Goal: Task Accomplishment & Management: Manage account settings

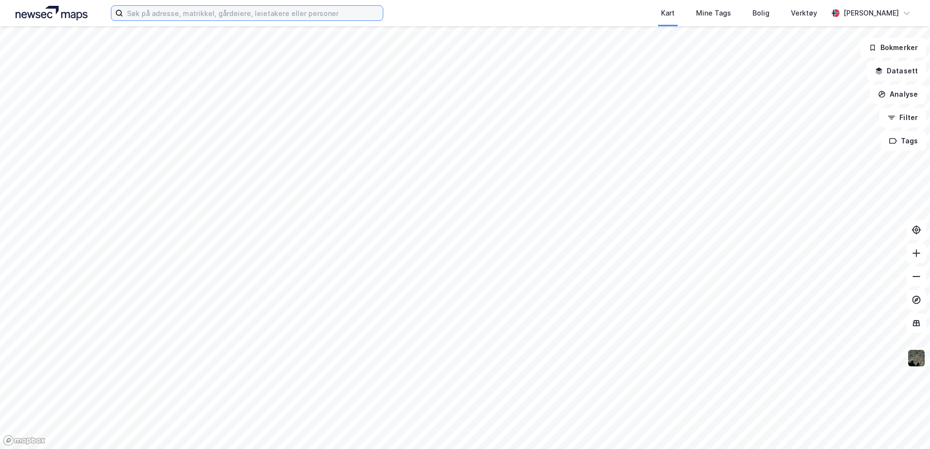
click at [271, 12] on input at bounding box center [253, 13] width 260 height 15
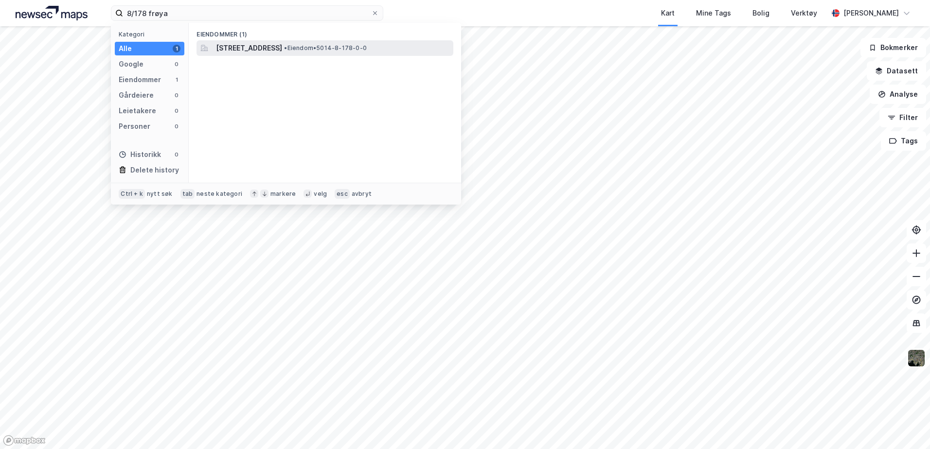
click at [282, 50] on span "Flatvalveien 62, 7263, HAMARVIK, FRØYA" at bounding box center [249, 48] width 66 height 12
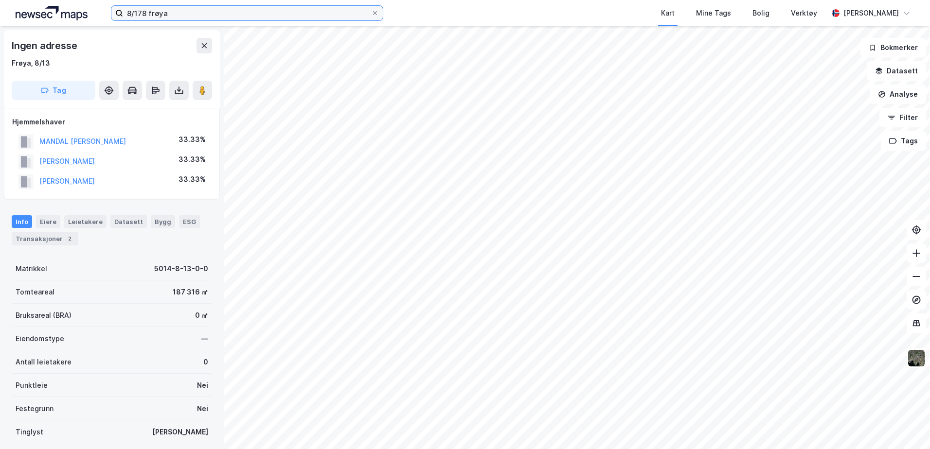
click at [170, 14] on input "8/178 frøya" at bounding box center [247, 13] width 248 height 15
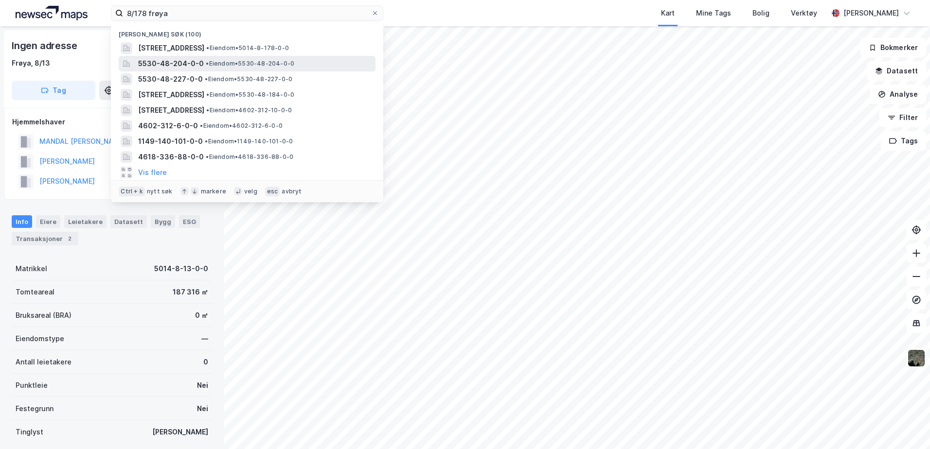
click at [179, 56] on div "5530-48-204-0-0 • Eiendom • 5530-48-204-0-0" at bounding box center [247, 64] width 257 height 16
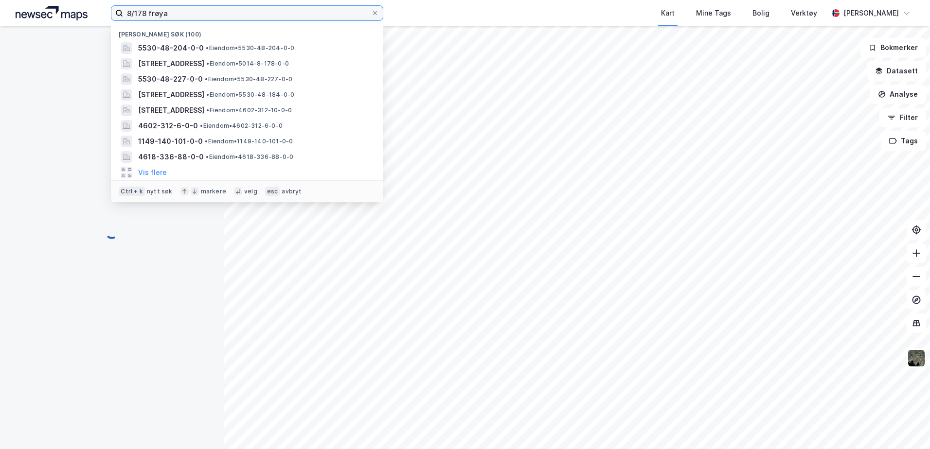
click at [177, 16] on input "8/178 frøya" at bounding box center [247, 13] width 248 height 15
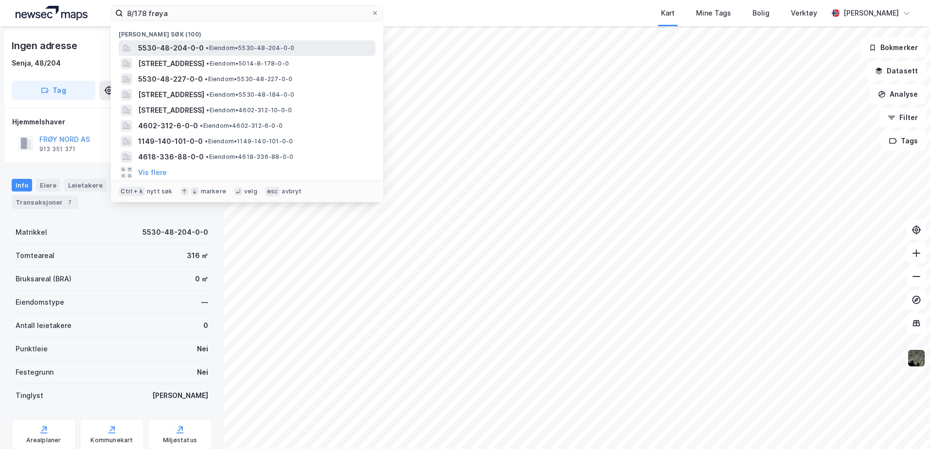
click at [181, 46] on span "5530-48-204-0-0" at bounding box center [171, 48] width 66 height 12
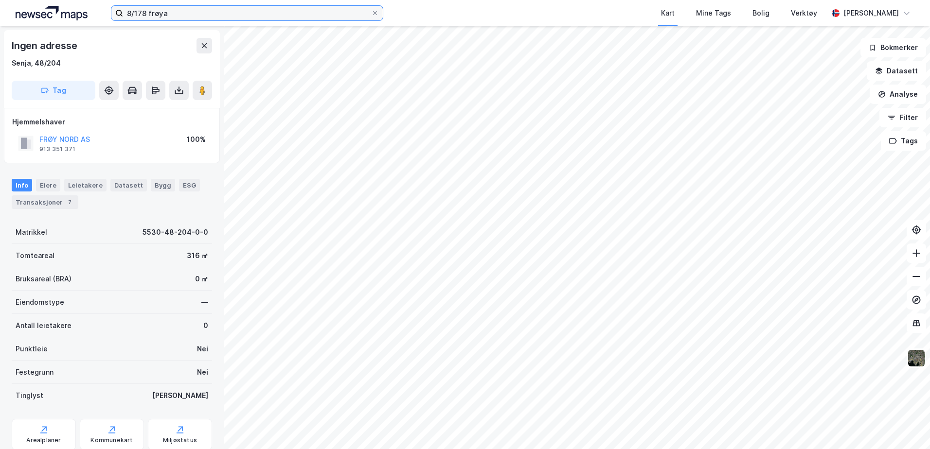
click at [177, 17] on input "8/178 frøya" at bounding box center [247, 13] width 248 height 15
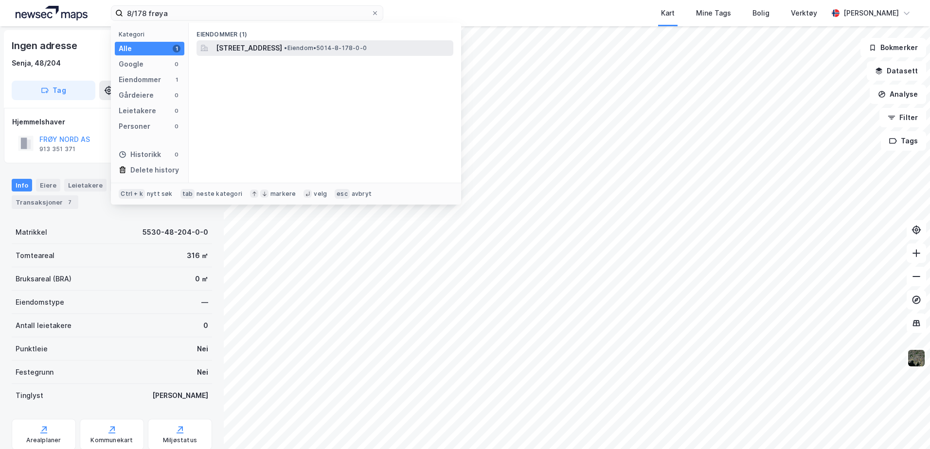
click at [255, 49] on span "Flatvalveien 62, 7263, HAMARVIK, FRØYA" at bounding box center [249, 48] width 66 height 12
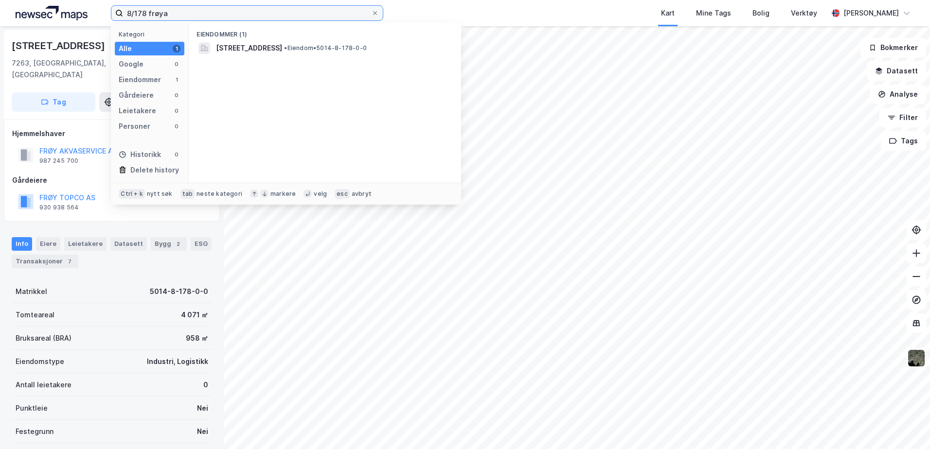
click at [143, 12] on input "8/178 frøya" at bounding box center [247, 13] width 248 height 15
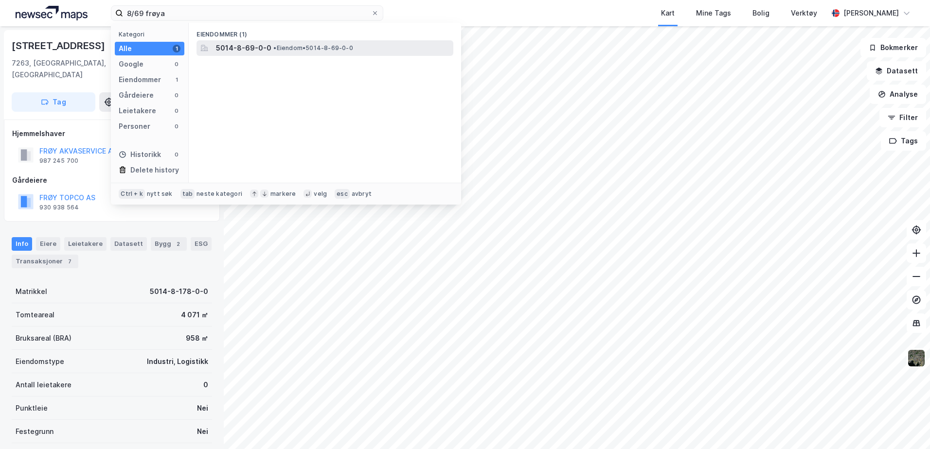
click at [273, 50] on span "•" at bounding box center [274, 47] width 3 height 7
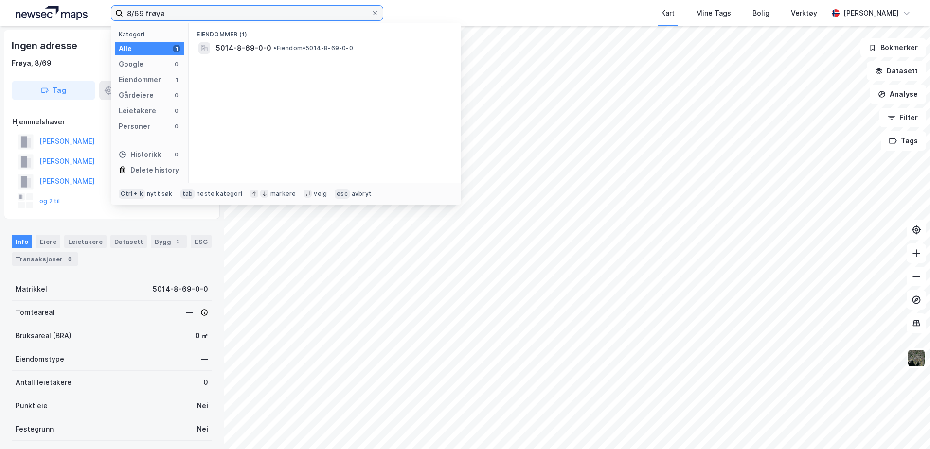
click at [142, 11] on input "8/69 frøya" at bounding box center [247, 13] width 248 height 15
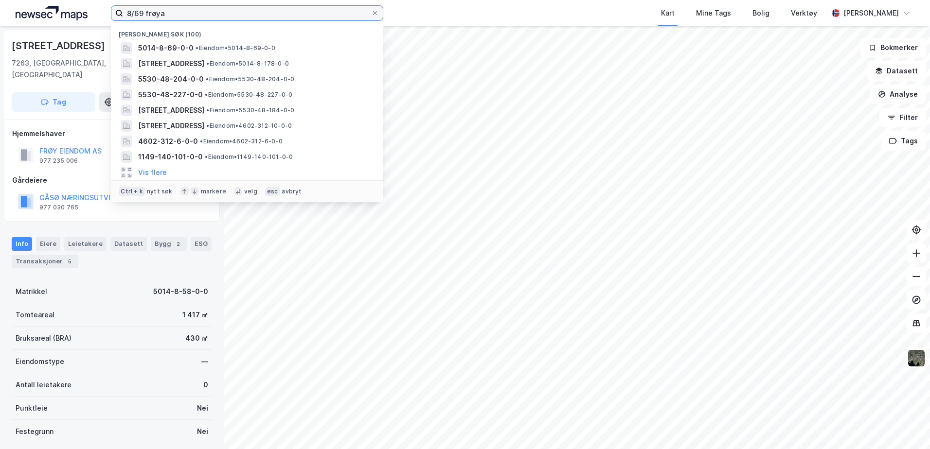
drag, startPoint x: 196, startPoint y: 14, endPoint x: 47, endPoint y: 15, distance: 148.8
click at [80, 16] on div "8/69 frøya Nylige søk (100) 5014-8-69-0-0 • Eiendom • 5014-8-69-0-0 Flatvalveie…" at bounding box center [465, 13] width 930 height 26
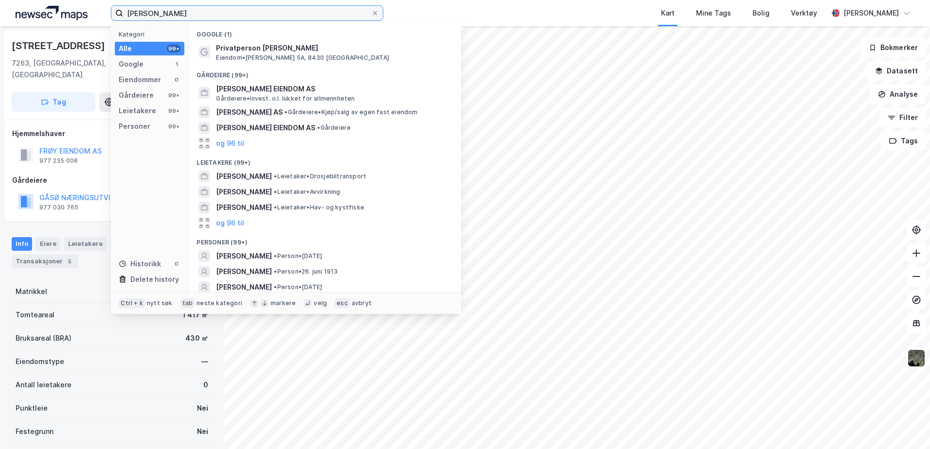
drag, startPoint x: 197, startPoint y: 14, endPoint x: -45, endPoint y: -20, distance: 244.6
click at [0, 0] on html "asbjørn johansen Kategori Alle 99+ Google 1 Eiendommer 0 Gårdeiere 99+ Leietake…" at bounding box center [465, 224] width 930 height 449
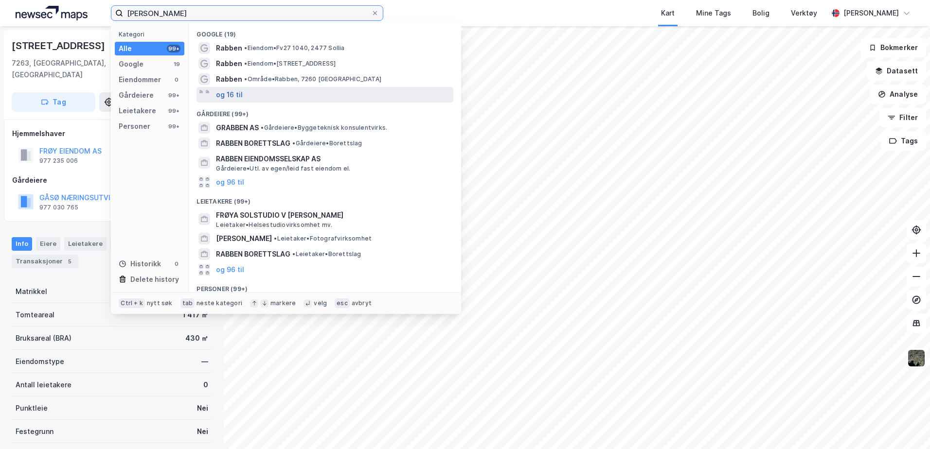
type input "johan rabben"
click at [233, 90] on button "og 16 til" at bounding box center [229, 95] width 27 height 12
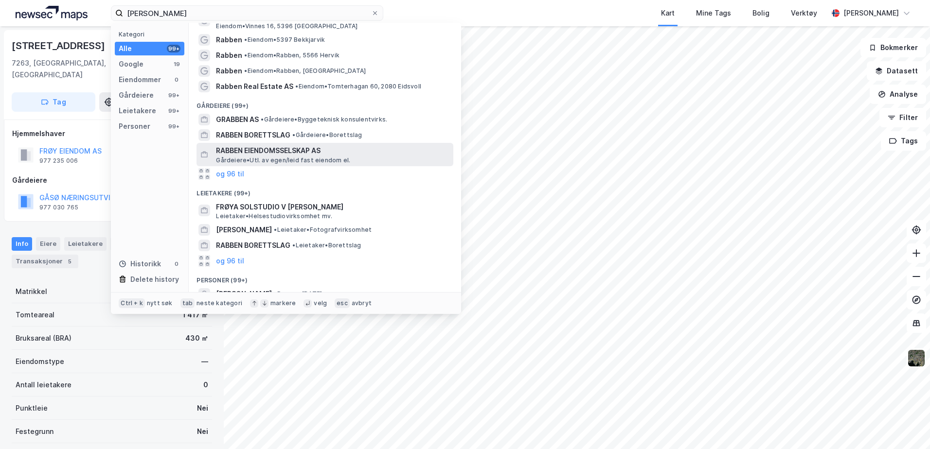
scroll to position [306, 0]
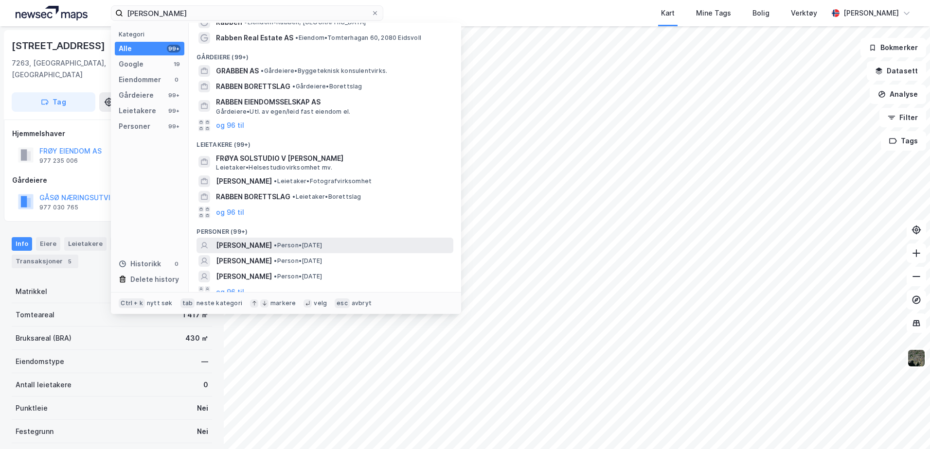
click at [303, 242] on span "• Person • 16. sep. 1922" at bounding box center [298, 246] width 48 height 8
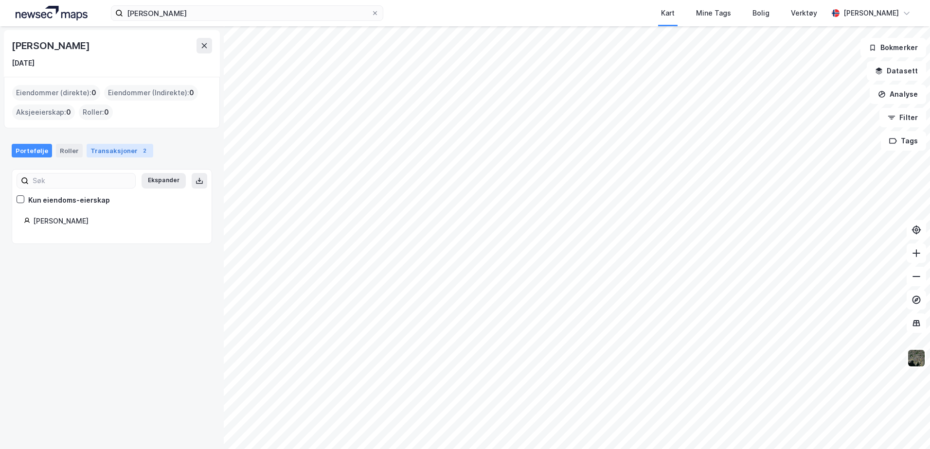
click at [112, 147] on div "Transaksjoner 2" at bounding box center [120, 151] width 67 height 14
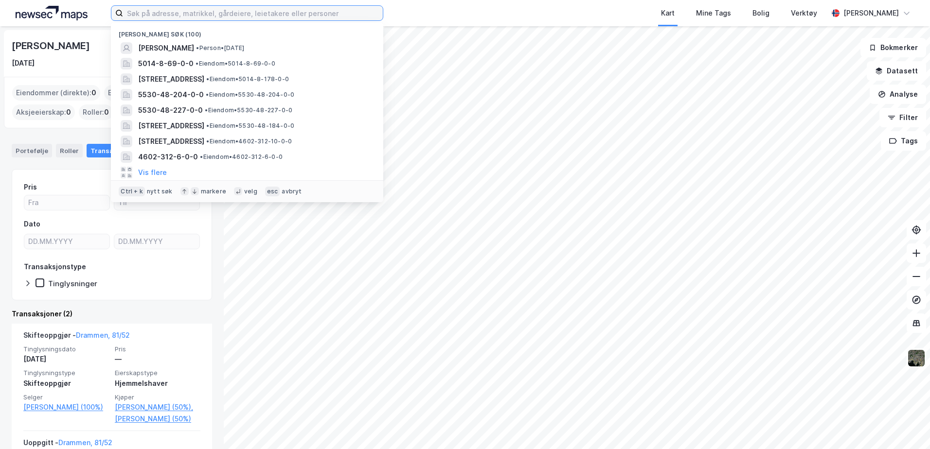
click at [211, 18] on input at bounding box center [253, 13] width 260 height 15
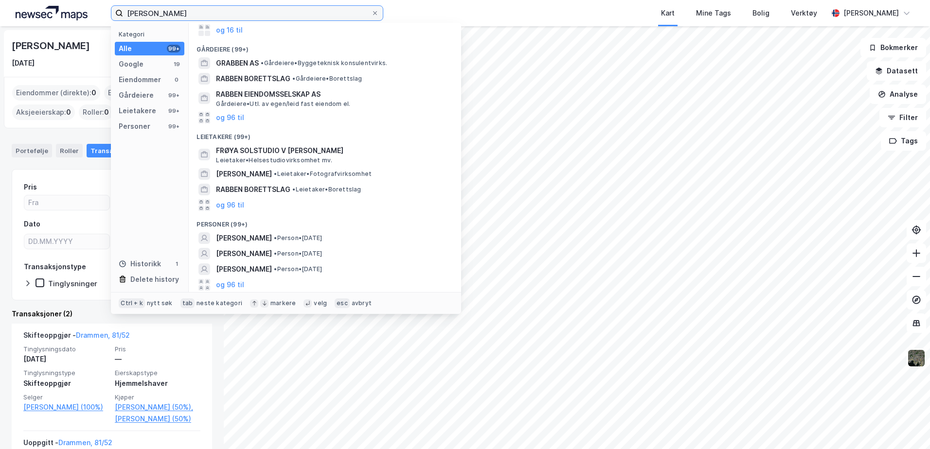
scroll to position [50, 0]
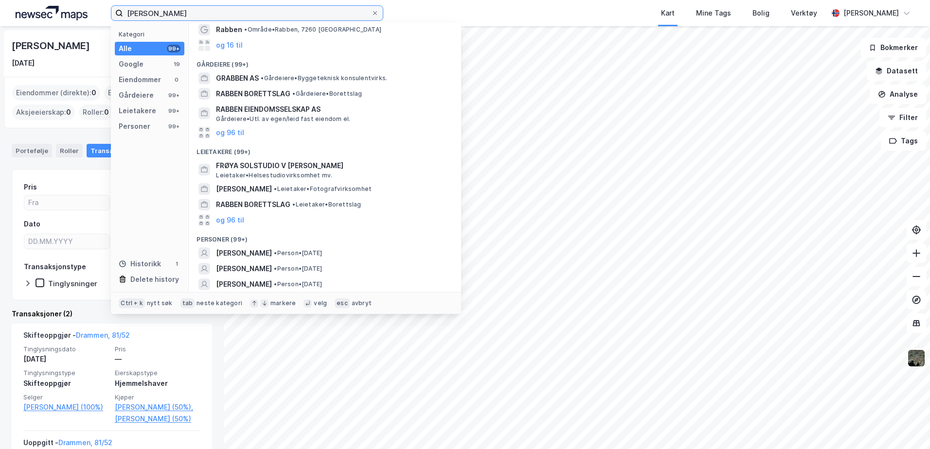
drag, startPoint x: 170, startPoint y: 9, endPoint x: 33, endPoint y: 4, distance: 137.7
click at [49, 4] on div "johan rabben Kategori Alle 99+ Google 19 Eiendommer 0 Gårdeiere 99+ Leietakere …" at bounding box center [465, 13] width 930 height 26
click at [174, 13] on input "johan rabben" at bounding box center [247, 13] width 248 height 15
click at [104, 5] on div "johan rabben Kategori Alle 99+ Google 19 Eiendommer 0 Gårdeiere 99+ Leietakere …" at bounding box center [465, 13] width 930 height 26
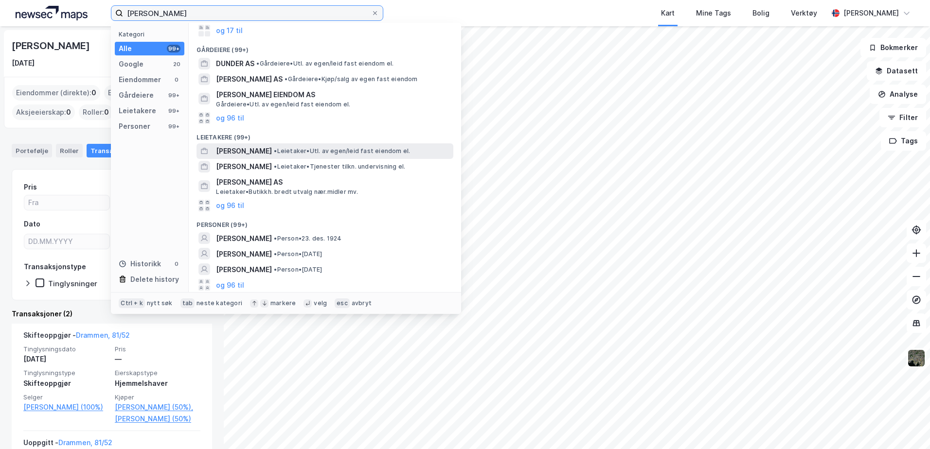
scroll to position [72, 0]
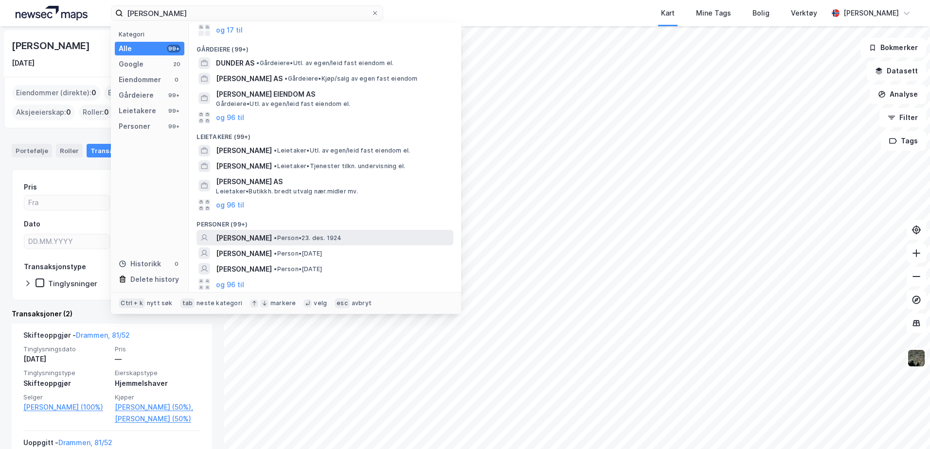
click at [252, 237] on span "LEIF GUNDER JOHANSEN" at bounding box center [244, 239] width 56 height 12
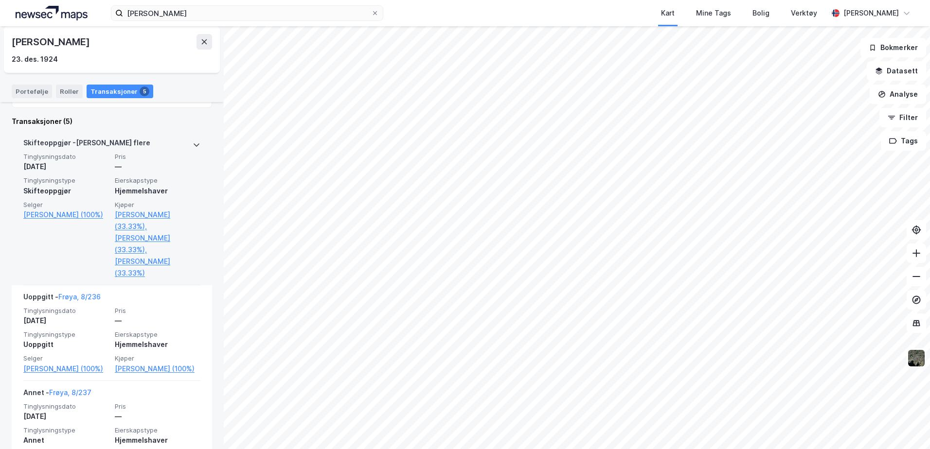
scroll to position [195, 0]
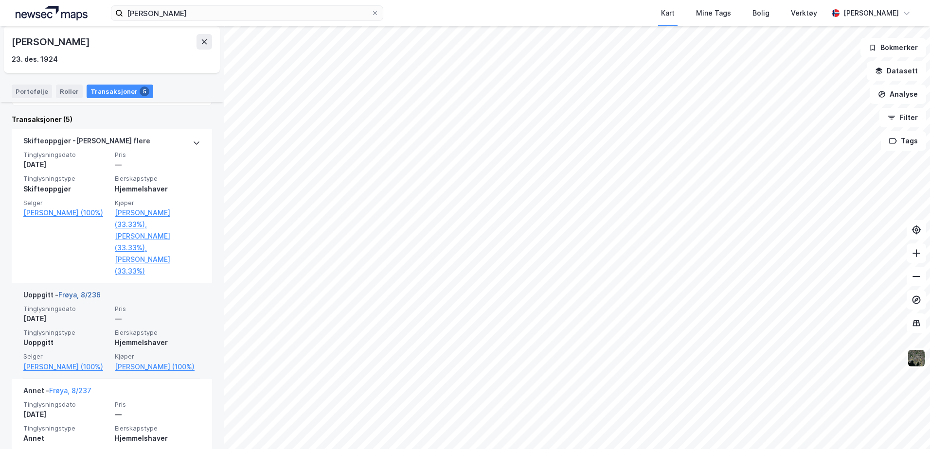
click at [91, 291] on link "Frøya, 8/236" at bounding box center [79, 295] width 42 height 8
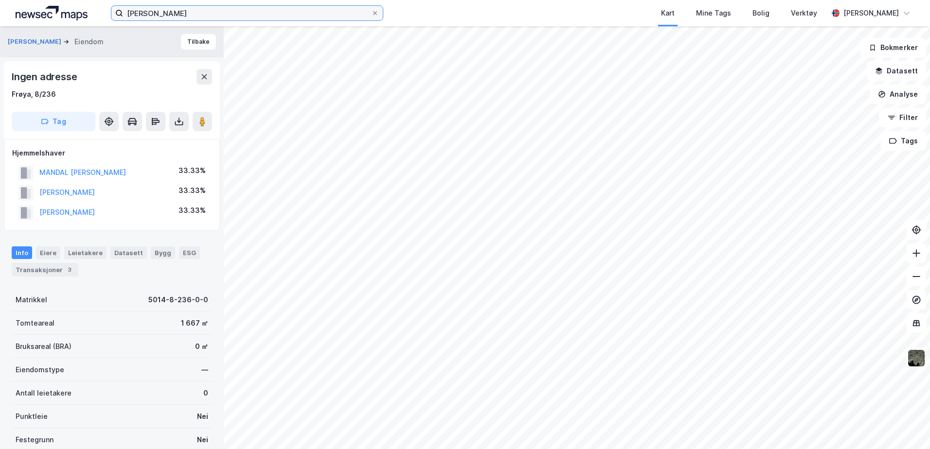
drag, startPoint x: 219, startPoint y: 13, endPoint x: -57, endPoint y: -14, distance: 277.6
click at [0, 0] on html "leif gunder johansen Kart Mine Tags Bolig Verktøy Andrea Minutella JOHANSEN LEI…" at bounding box center [465, 224] width 930 height 449
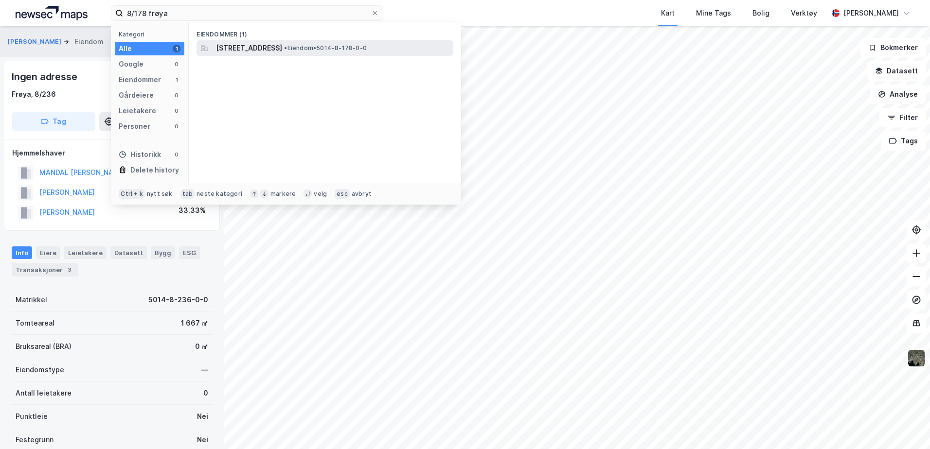
click at [258, 43] on span "Flatvalveien 62, 7263, HAMARVIK, FRØYA" at bounding box center [249, 48] width 66 height 12
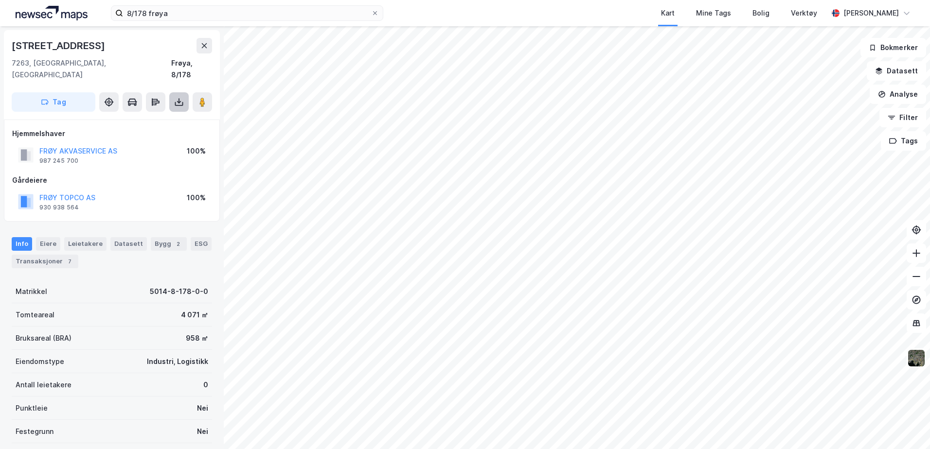
click at [178, 101] on icon at bounding box center [179, 102] width 4 height 2
click at [182, 115] on div "Last ned grunnbok" at bounding box center [137, 122] width 104 height 16
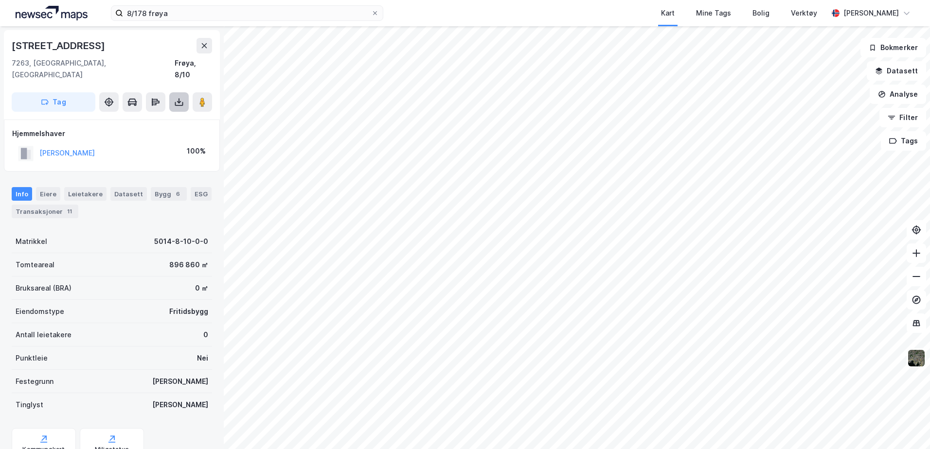
click at [181, 97] on icon at bounding box center [179, 102] width 10 height 10
click at [169, 114] on div "Last ned grunnbok" at bounding box center [137, 122] width 104 height 16
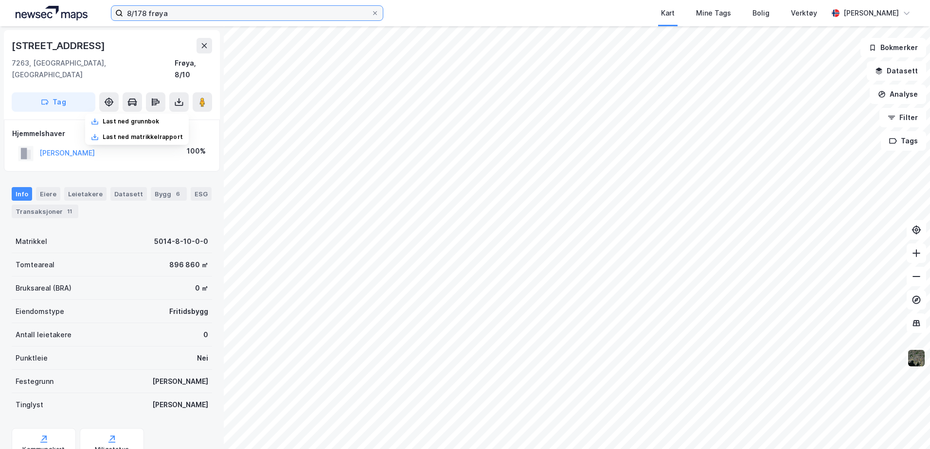
click at [189, 17] on input "8/178 frøya" at bounding box center [247, 13] width 248 height 15
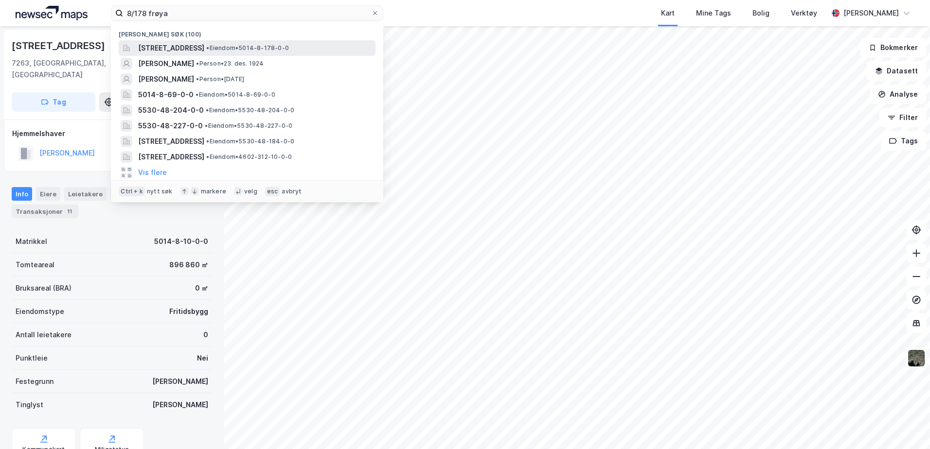
click at [180, 54] on div "Flatvalveien 62, 7263, HAMARVIK, FRØYA • Eiendom • 5014-8-178-0-0" at bounding box center [247, 48] width 257 height 16
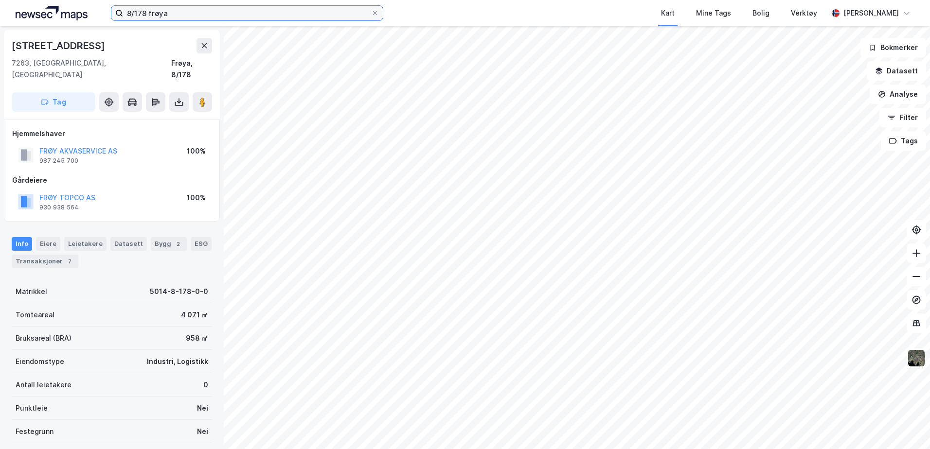
click at [181, 14] on input "8/178 frøya" at bounding box center [247, 13] width 248 height 15
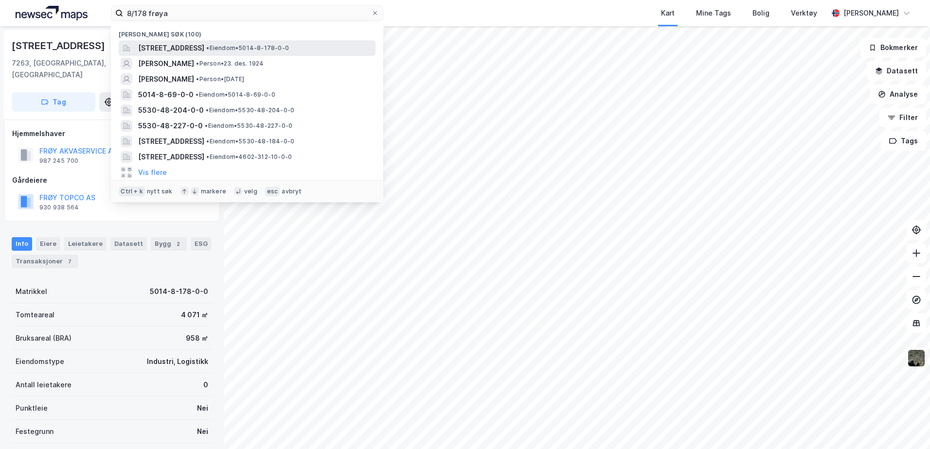
click at [175, 50] on span "Flatvalveien 62, 7263, HAMARVIK, FRØYA" at bounding box center [171, 48] width 66 height 12
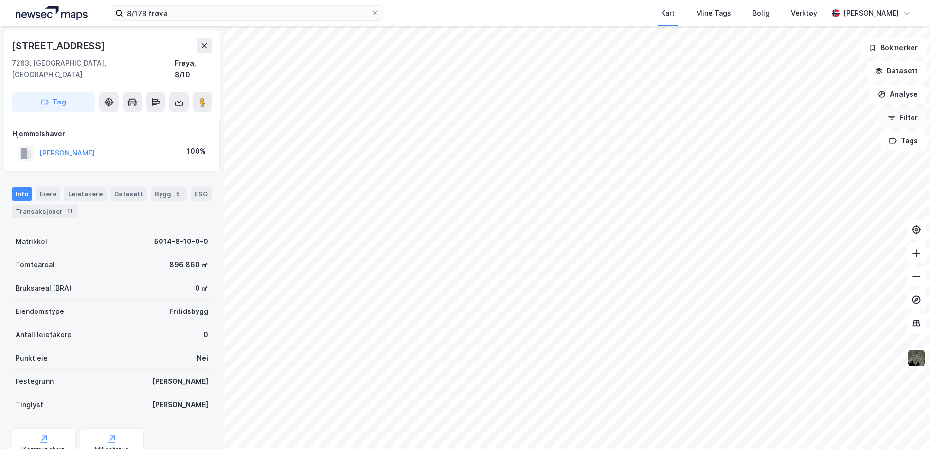
click at [919, 121] on button "Filter" at bounding box center [902, 117] width 47 height 19
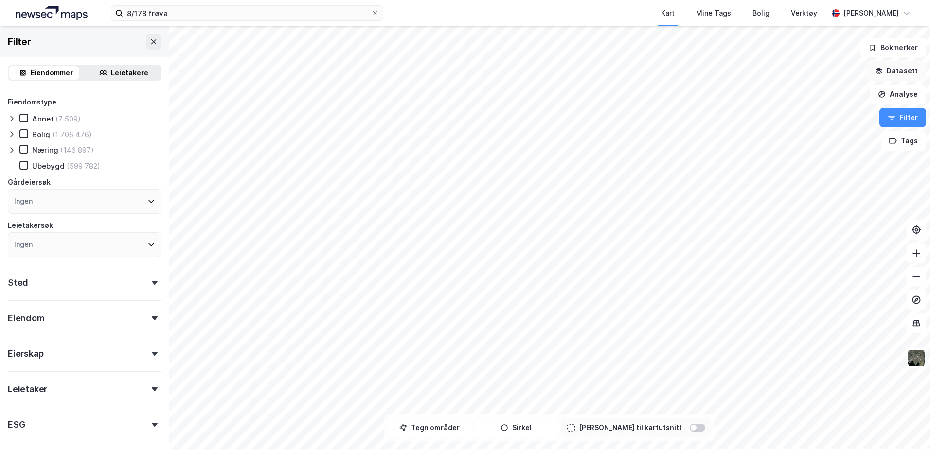
click at [901, 75] on button "Datasett" at bounding box center [896, 70] width 59 height 19
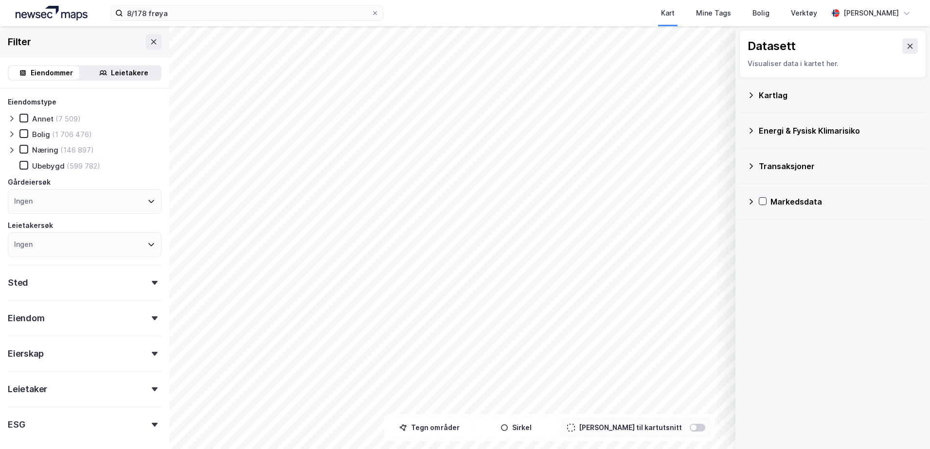
click at [758, 95] on div "Kartlag" at bounding box center [832, 95] width 171 height 23
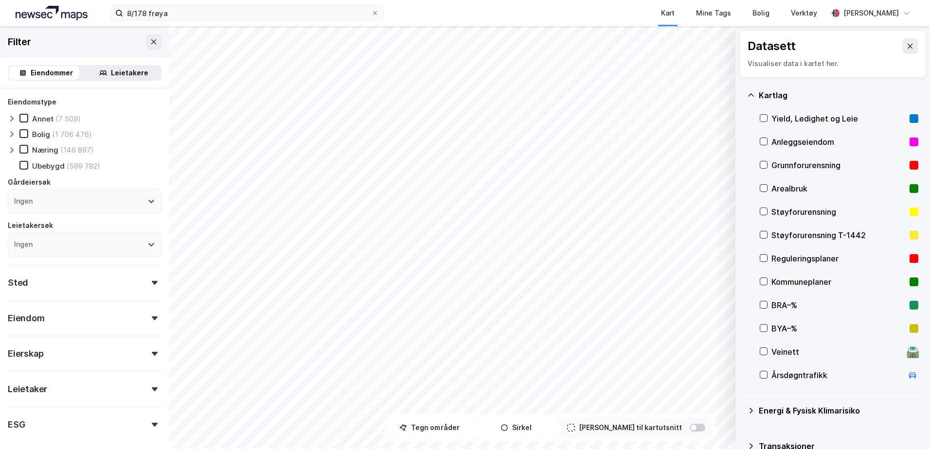
click at [751, 97] on icon at bounding box center [751, 95] width 8 height 8
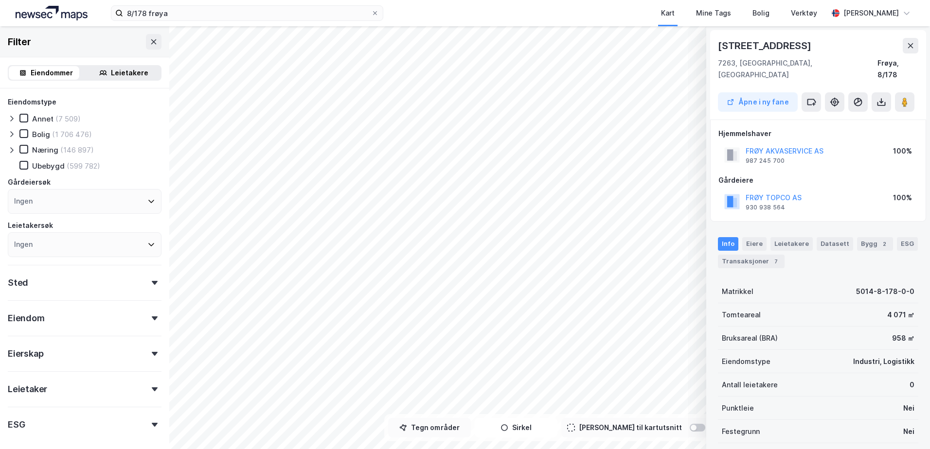
click at [437, 426] on button "Tegn områder" at bounding box center [429, 427] width 83 height 19
click at [455, 217] on div "4,5m" at bounding box center [453, 214] width 25 height 28
click at [471, 348] on div "4,2m" at bounding box center [467, 348] width 26 height 16
click at [471, 357] on div "5,3m" at bounding box center [471, 352] width 14 height 25
click at [522, 337] on div "10,8m" at bounding box center [528, 344] width 28 height 31
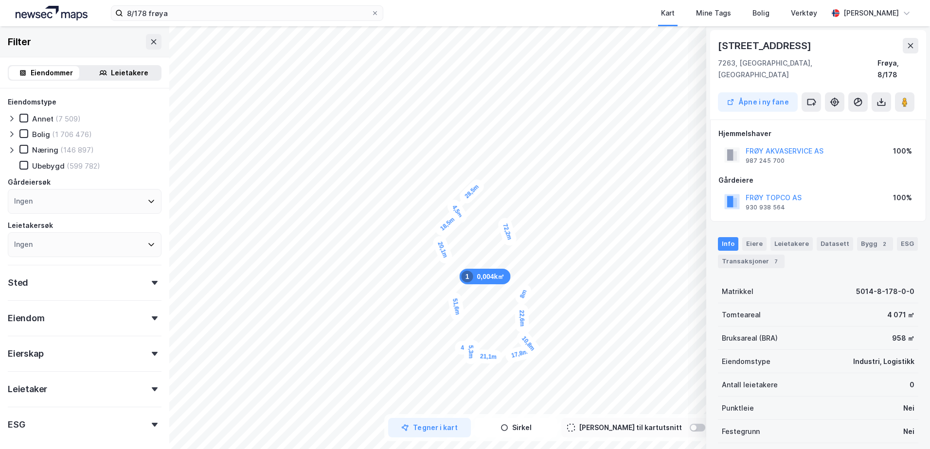
click at [526, 288] on div "8m" at bounding box center [523, 295] width 20 height 24
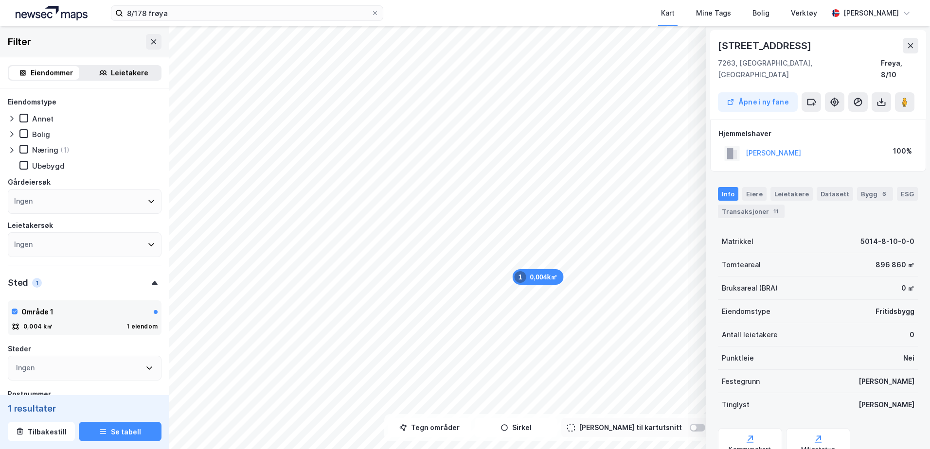
click at [525, 271] on div "0,004k㎡ 1" at bounding box center [538, 277] width 51 height 16
click at [443, 297] on div "0,004k㎡ 1" at bounding box center [444, 296] width 51 height 16
click at [42, 434] on div "0,004k㎡ 1 28,5m 4,5m 18,5m 20,1m 51,6m 4,2m 5,3m 21,1m 17,8m 10,8m 22,8m 8,4m 7…" at bounding box center [465, 237] width 930 height 423
click at [42, 433] on button "Tilbakestill" at bounding box center [41, 431] width 67 height 19
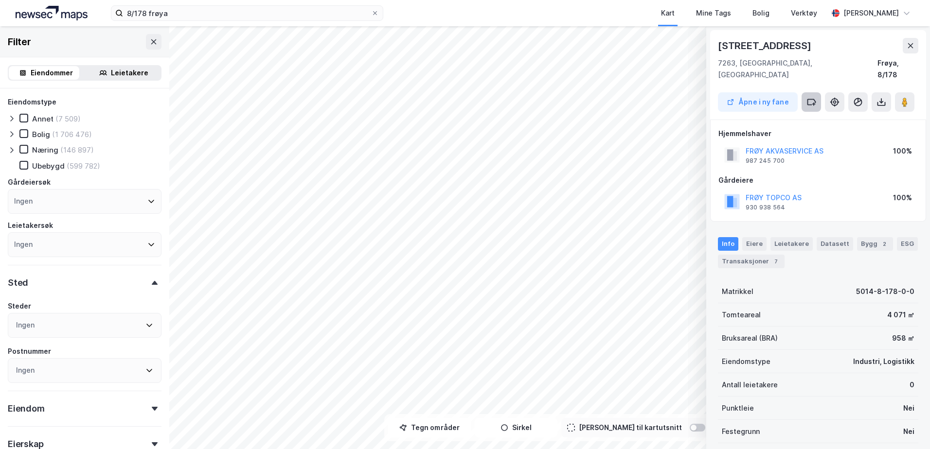
click at [814, 104] on icon at bounding box center [814, 104] width 2 height 0
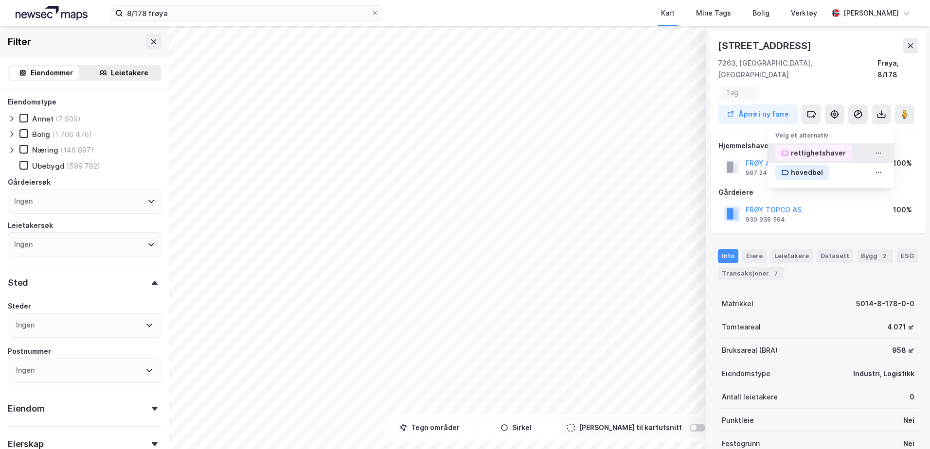
click at [824, 147] on div "rettighetshaver" at bounding box center [818, 153] width 55 height 12
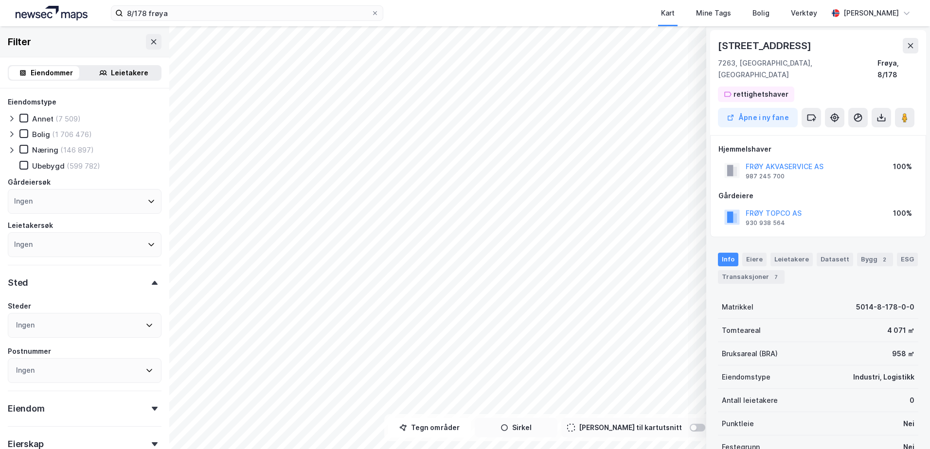
click at [508, 429] on icon "button" at bounding box center [505, 428] width 8 height 8
click at [516, 437] on button "Tegner i kart" at bounding box center [516, 427] width 83 height 19
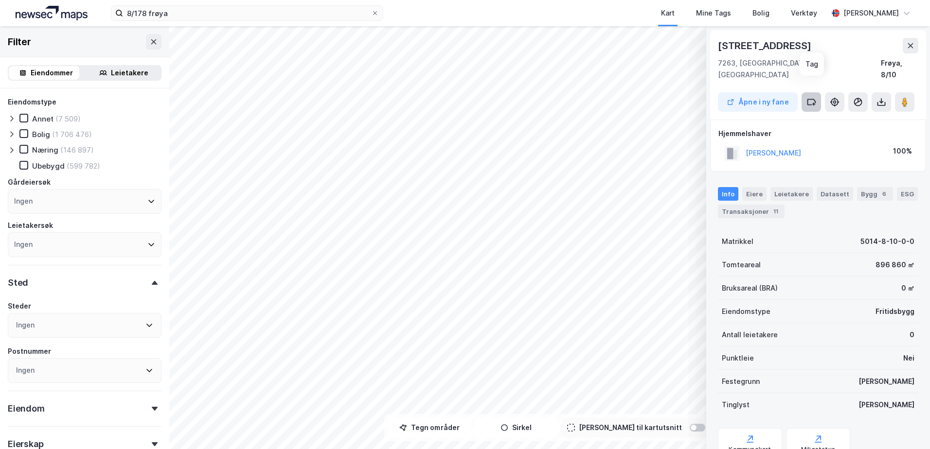
click at [817, 92] on button at bounding box center [811, 101] width 19 height 19
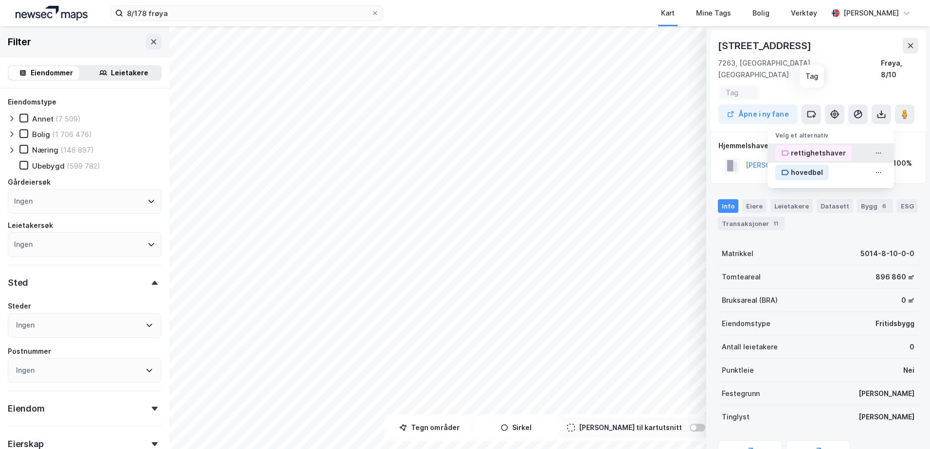
click at [822, 147] on div "rettighetshaver" at bounding box center [818, 153] width 55 height 12
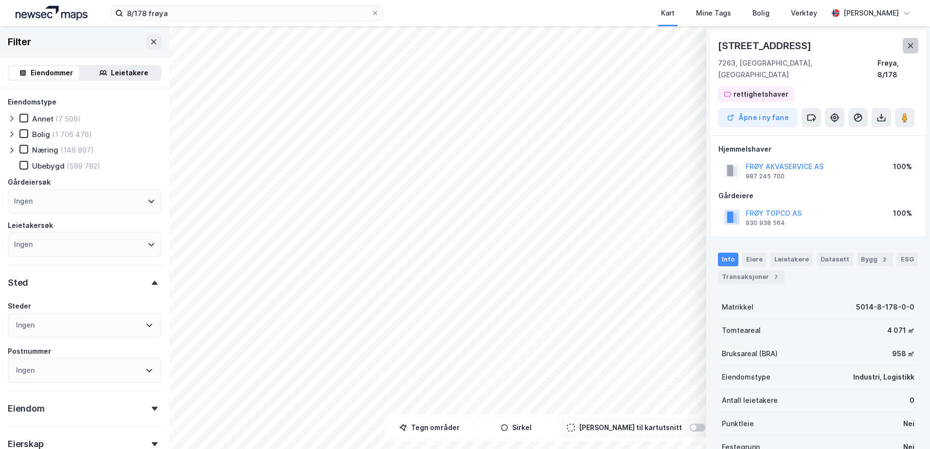
click at [908, 42] on icon at bounding box center [911, 46] width 8 height 8
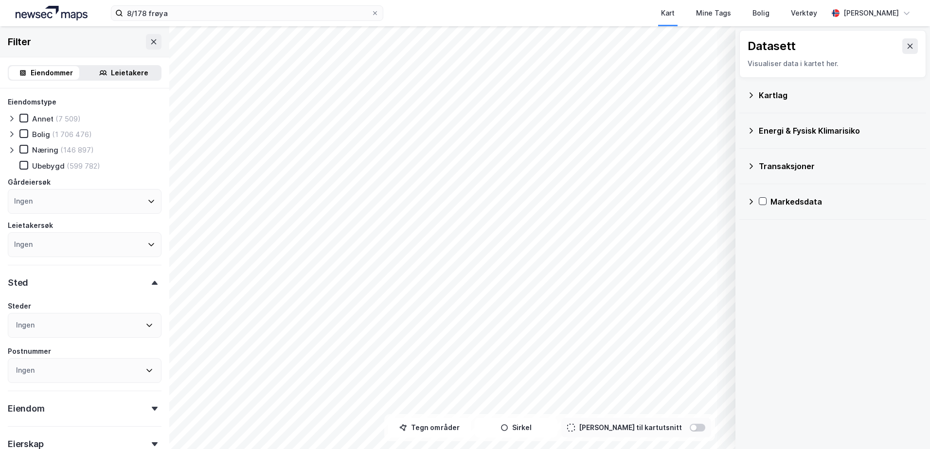
click at [763, 100] on div "Kartlag" at bounding box center [839, 96] width 160 height 12
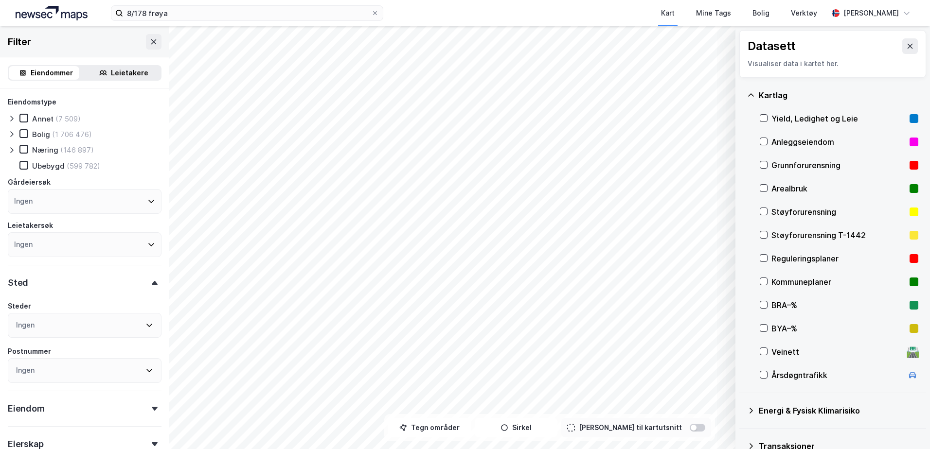
click at [766, 95] on div "Kartlag" at bounding box center [839, 96] width 160 height 12
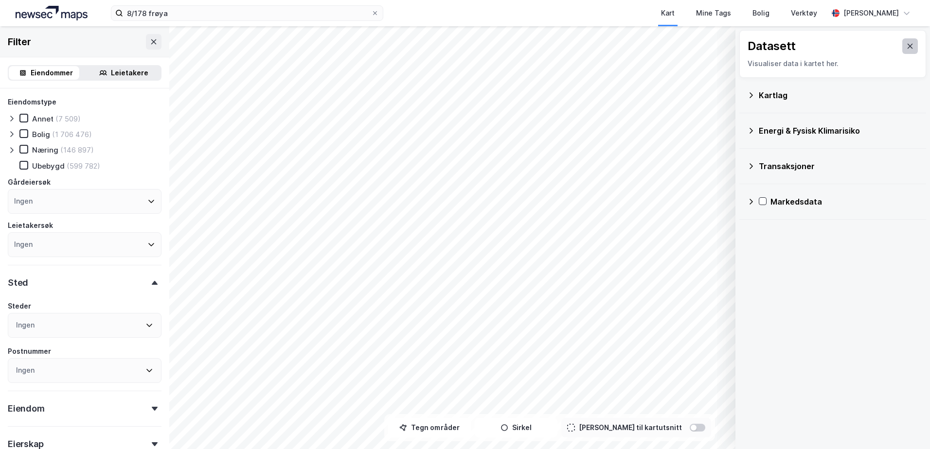
click at [908, 44] on icon at bounding box center [910, 46] width 5 height 5
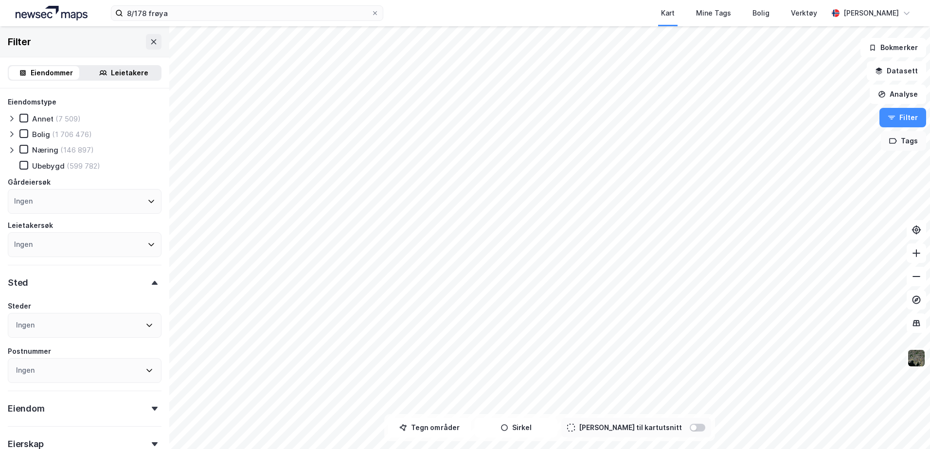
click at [907, 143] on button "Tags" at bounding box center [903, 140] width 45 height 19
click at [800, 167] on div "rettighetshaver ( 3 )" at bounding box center [799, 167] width 92 height 8
click at [479, 203] on icon "Map marker" at bounding box center [479, 201] width 7 height 7
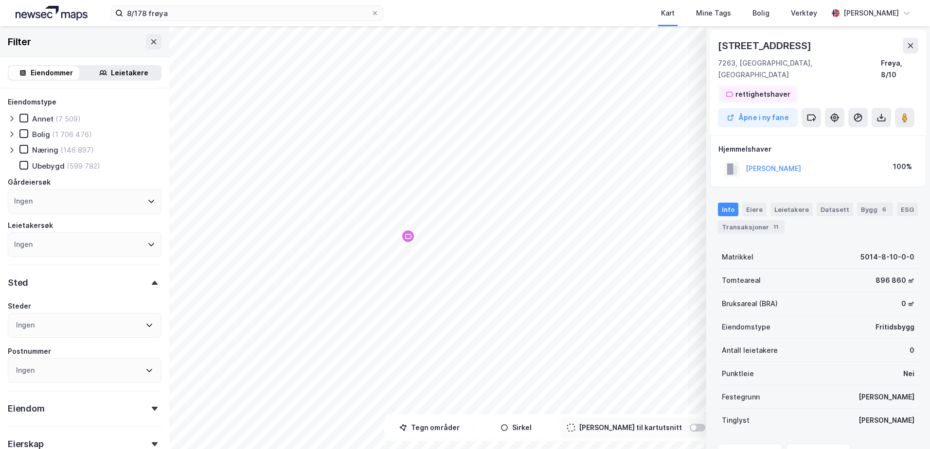
click at [765, 89] on div "rettighetshaver" at bounding box center [762, 95] width 55 height 12
click at [850, 142] on icon at bounding box center [852, 145] width 6 height 6
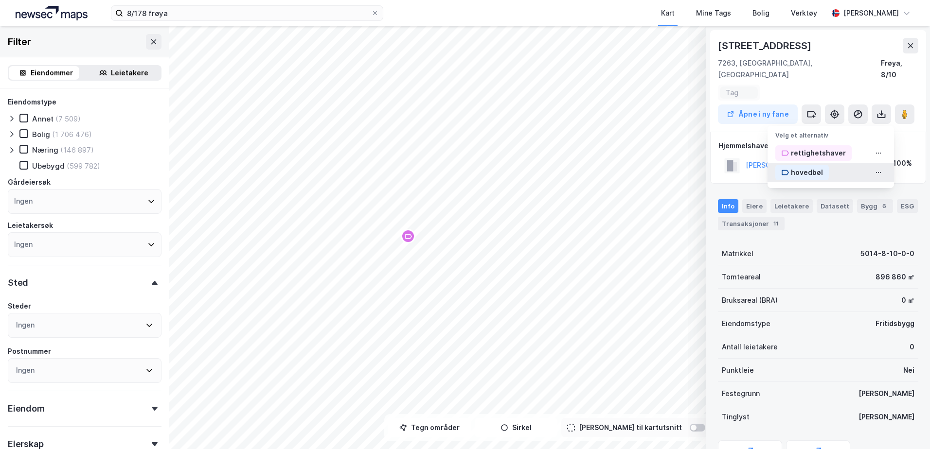
click at [813, 167] on div "hovedbøl" at bounding box center [807, 173] width 32 height 12
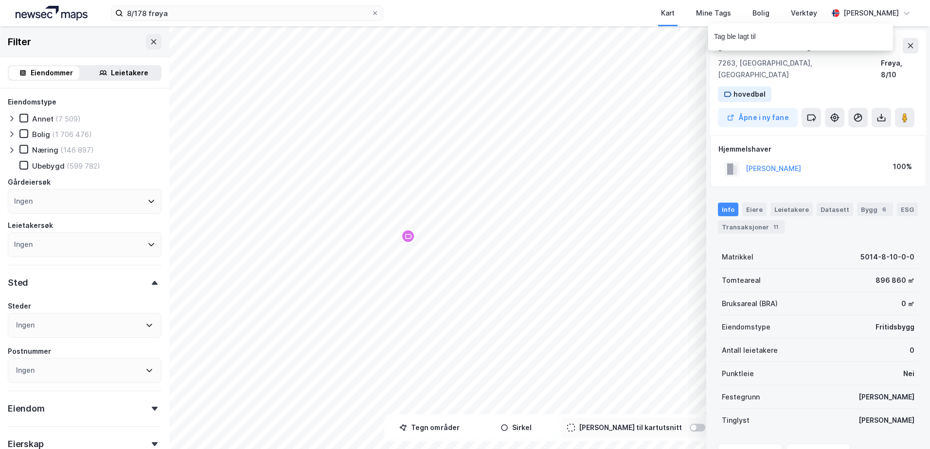
click at [913, 41] on div "Tag ble lagt til" at bounding box center [829, 39] width 185 height 32
click at [913, 47] on div "Tag ble lagt til" at bounding box center [829, 39] width 185 height 32
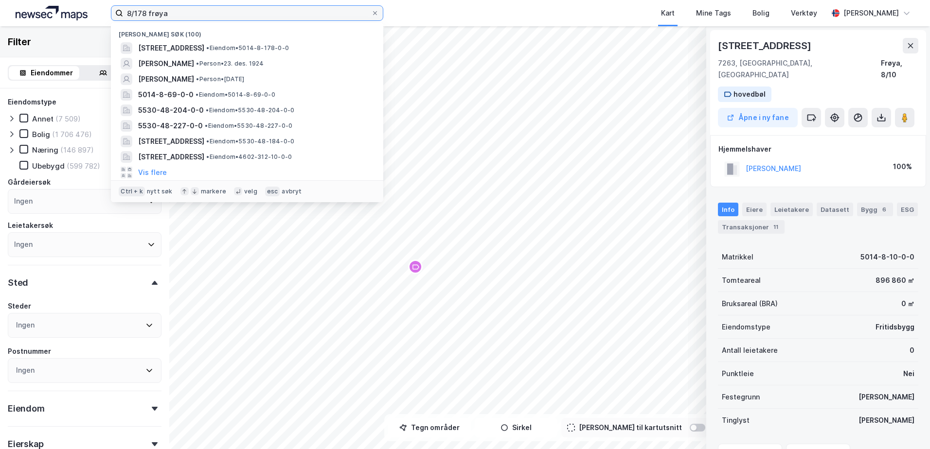
drag, startPoint x: 219, startPoint y: 16, endPoint x: -54, endPoint y: 13, distance: 272.4
click at [0, 13] on html "8/178 frøya Nylige søk (100) Flatvalveien 62, 7263, HAMARVIK, FRØYA • Eiendom •…" at bounding box center [465, 224] width 930 height 449
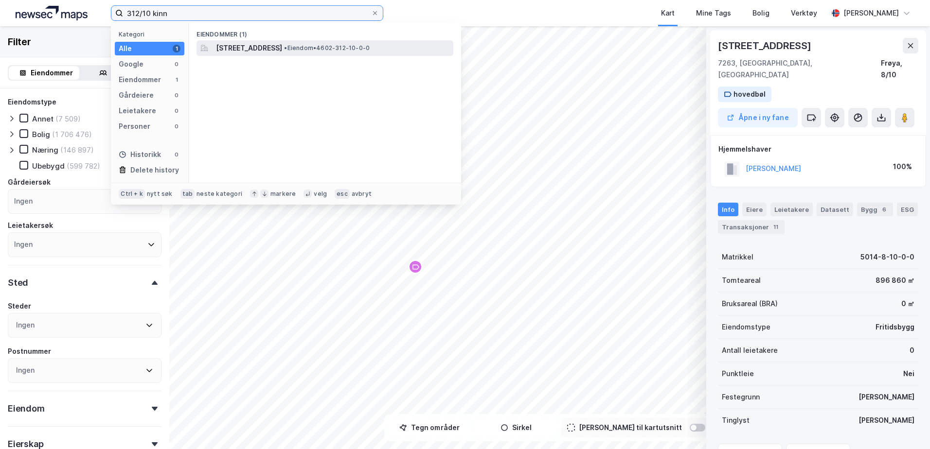
type input "312/10 kinn"
click at [274, 50] on span "Evjevegen 84, 6718, DEKNEPOLLEN, KINN" at bounding box center [249, 48] width 66 height 12
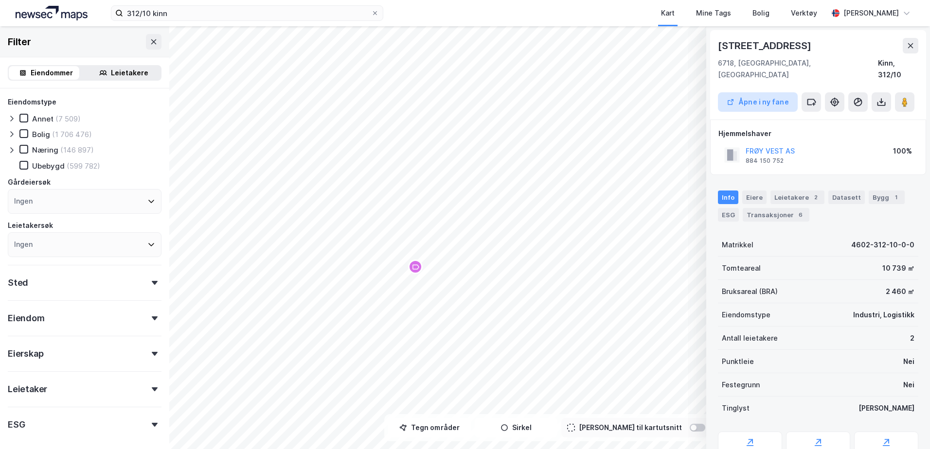
click at [752, 92] on button "Åpne i ny fane" at bounding box center [758, 101] width 80 height 19
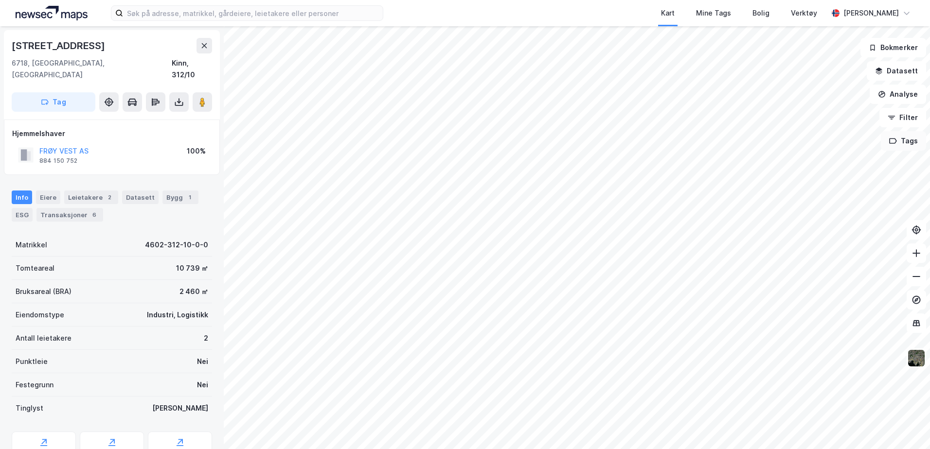
click at [907, 141] on button "Tags" at bounding box center [903, 140] width 45 height 19
click at [806, 170] on div "rettighetshaver ( 2 )" at bounding box center [799, 167] width 92 height 8
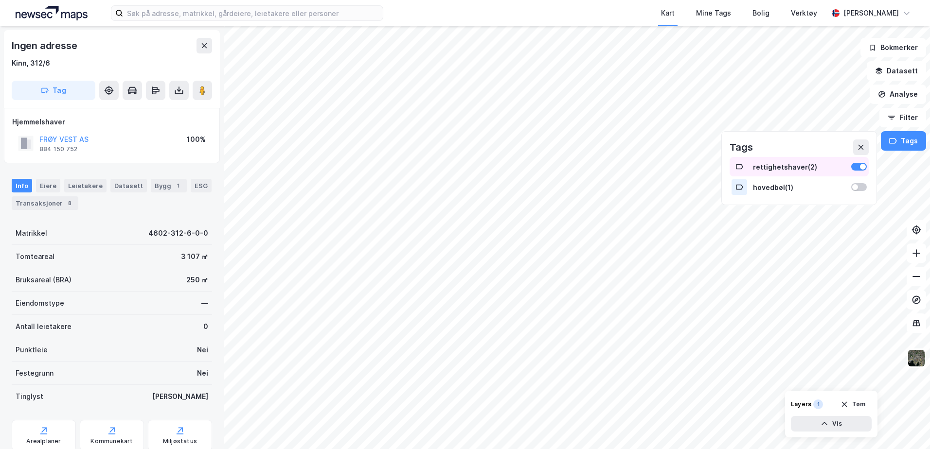
click at [777, 163] on div "rettighetshaver ( 2 )" at bounding box center [799, 167] width 92 height 8
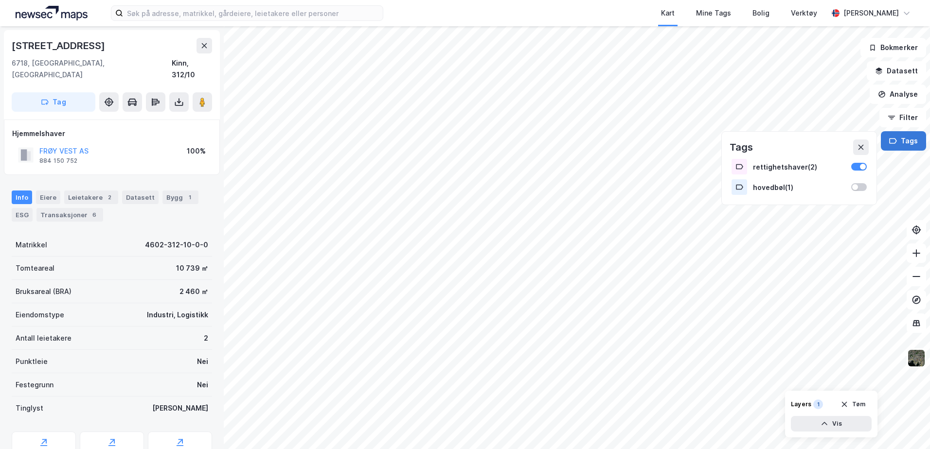
click at [909, 141] on button "Tags" at bounding box center [903, 140] width 45 height 19
click at [911, 149] on button "Tags" at bounding box center [903, 140] width 45 height 19
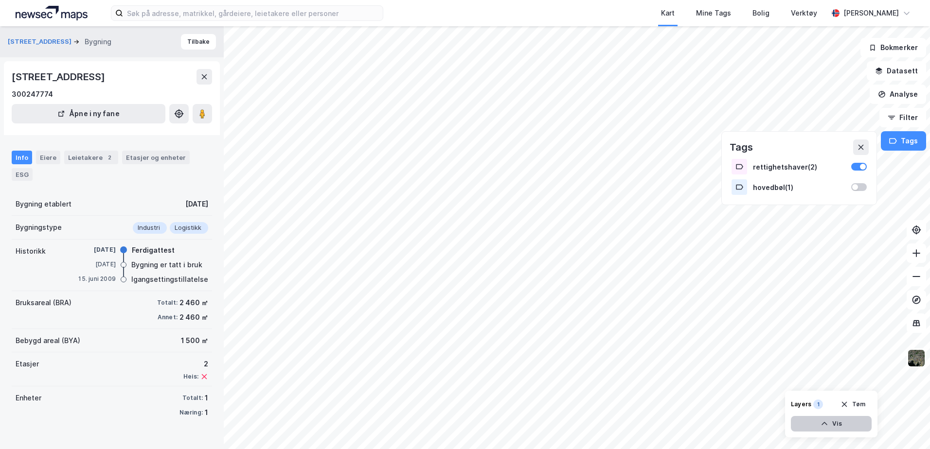
click at [836, 427] on button "Vis" at bounding box center [831, 424] width 81 height 16
click at [865, 404] on icon at bounding box center [862, 403] width 8 height 8
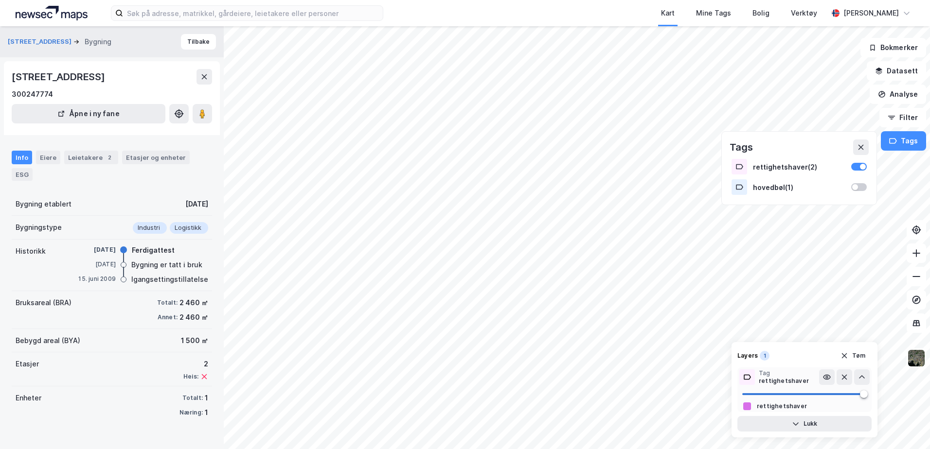
click at [779, 405] on div "rettighetshaver" at bounding box center [782, 407] width 50 height 8
click at [785, 424] on button "Lukk" at bounding box center [804, 424] width 134 height 16
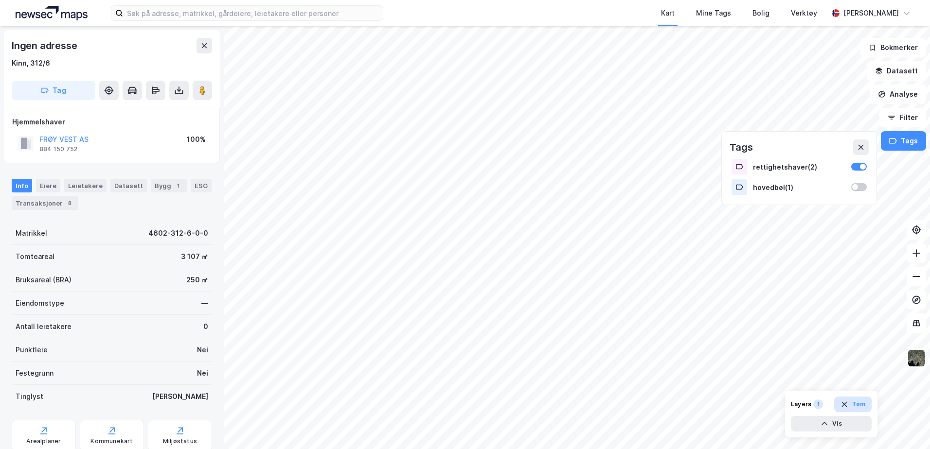
click at [849, 406] on button "Tøm" at bounding box center [852, 405] width 37 height 16
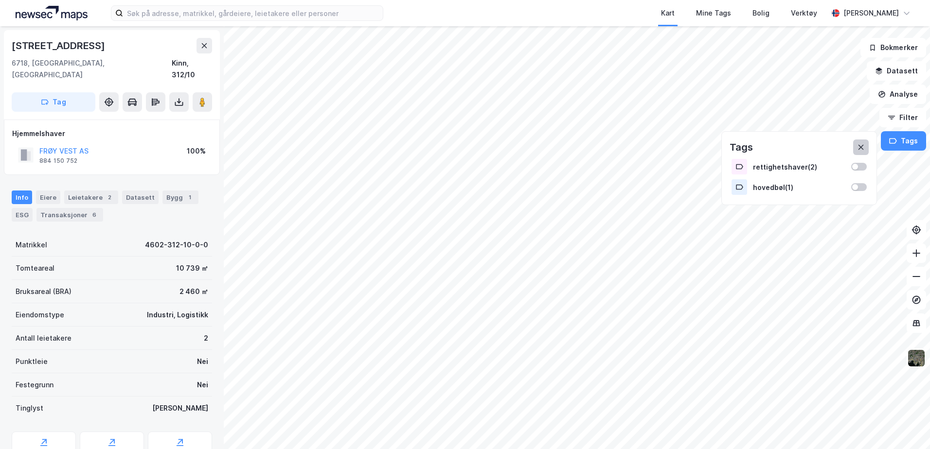
click at [861, 148] on icon at bounding box center [861, 147] width 8 height 8
click at [896, 142] on icon "button" at bounding box center [893, 141] width 8 height 8
click at [888, 73] on button "Datasett" at bounding box center [896, 70] width 59 height 19
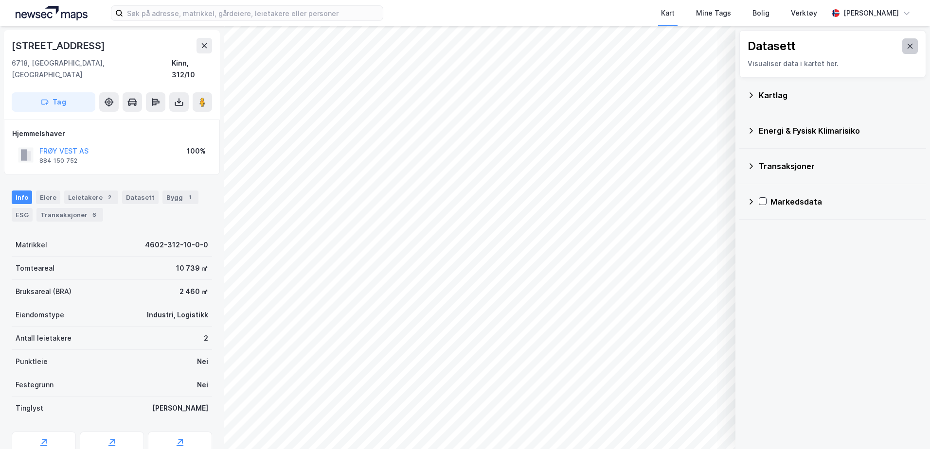
click at [902, 44] on button at bounding box center [910, 46] width 16 height 16
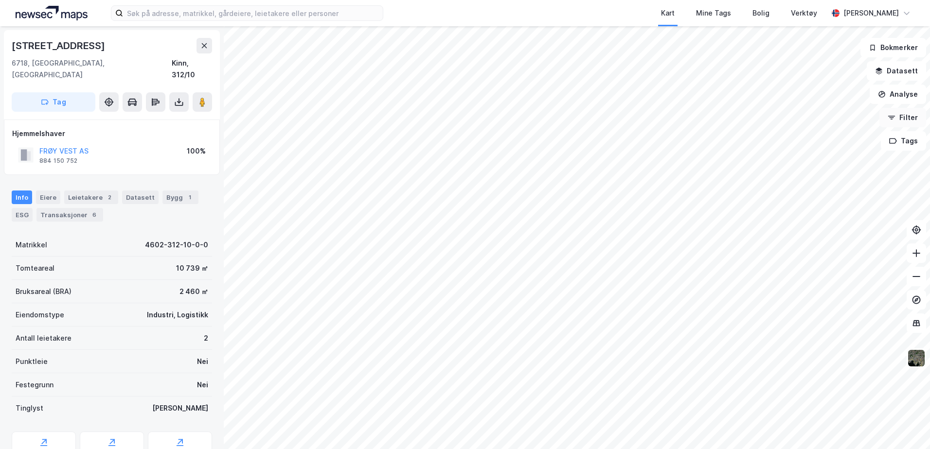
click at [904, 124] on button "Filter" at bounding box center [902, 117] width 47 height 19
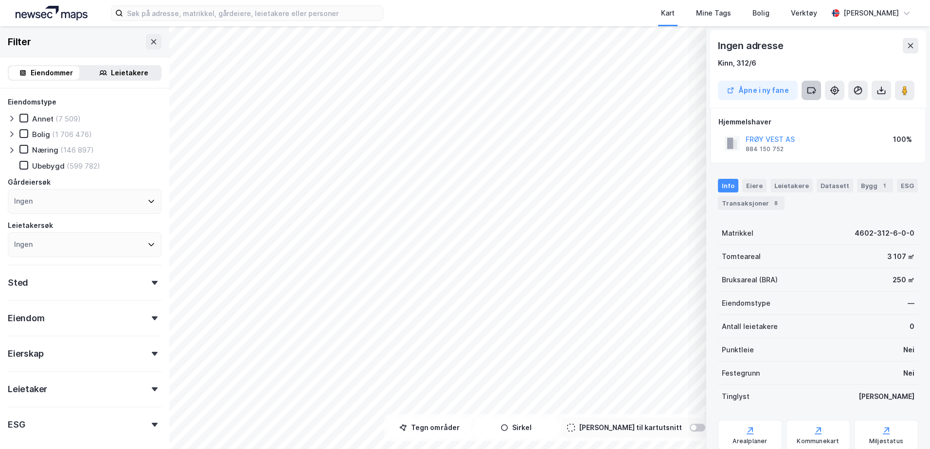
click at [815, 91] on icon at bounding box center [812, 90] width 8 height 5
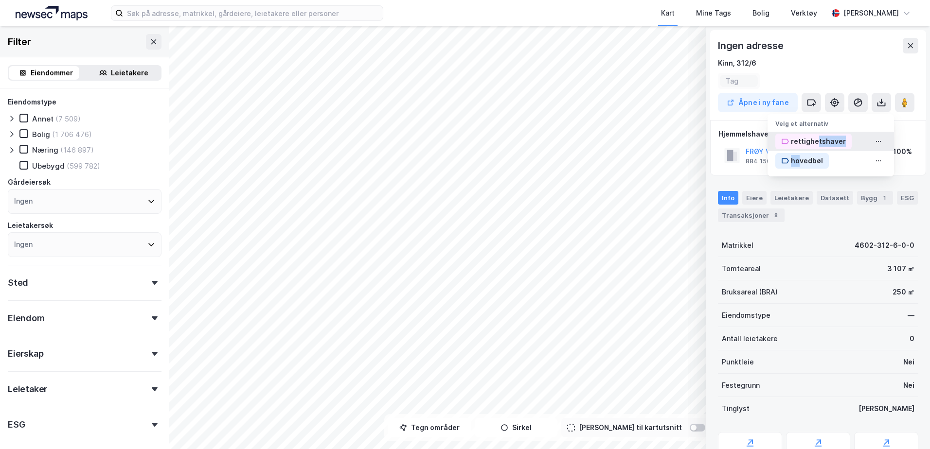
drag, startPoint x: 799, startPoint y: 160, endPoint x: 819, endPoint y: 143, distance: 26.2
click at [819, 143] on div "Velg et alternativ rettighetshaver hovedbøl" at bounding box center [831, 145] width 126 height 62
click at [821, 143] on div "rettighetshaver" at bounding box center [818, 142] width 55 height 12
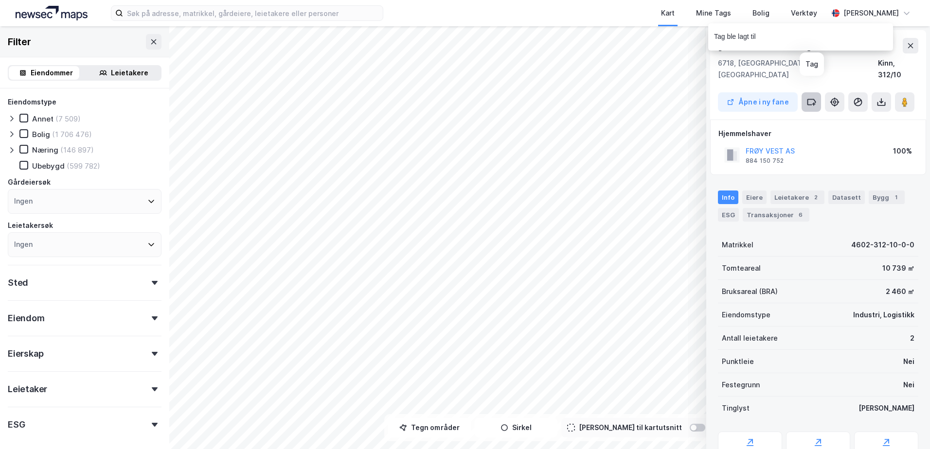
click at [815, 99] on icon at bounding box center [812, 101] width 8 height 5
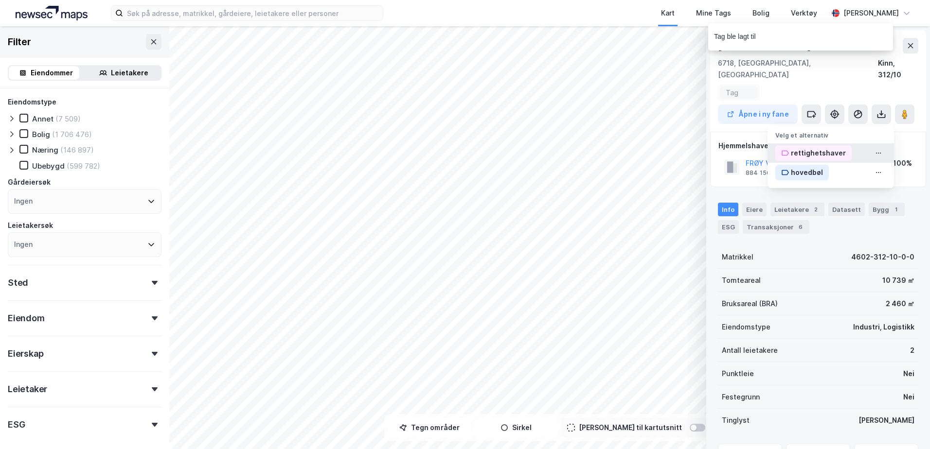
click at [805, 147] on div "rettighetshaver" at bounding box center [818, 153] width 55 height 12
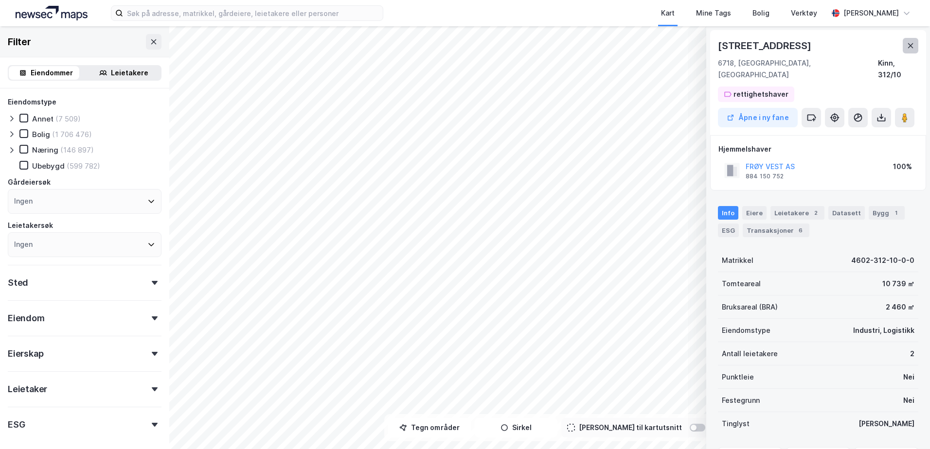
click at [913, 39] on button at bounding box center [911, 46] width 16 height 16
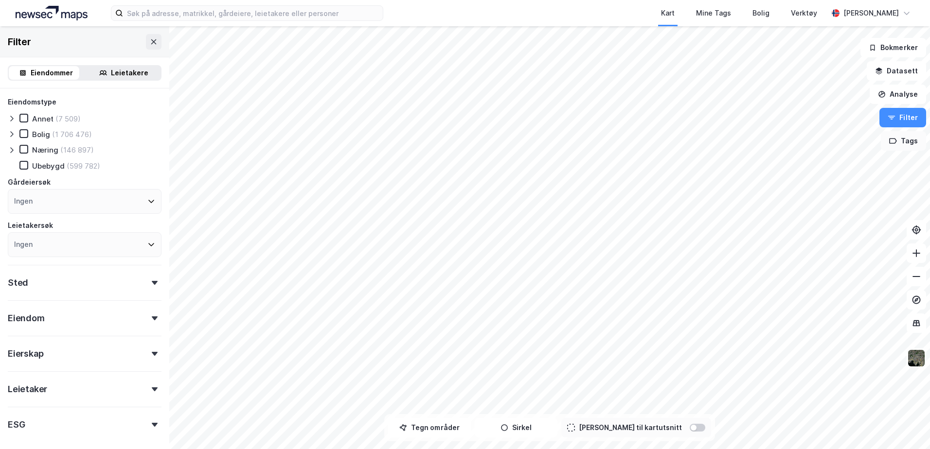
click at [902, 145] on button "Tags" at bounding box center [903, 140] width 45 height 19
click at [861, 166] on div at bounding box center [859, 167] width 16 height 8
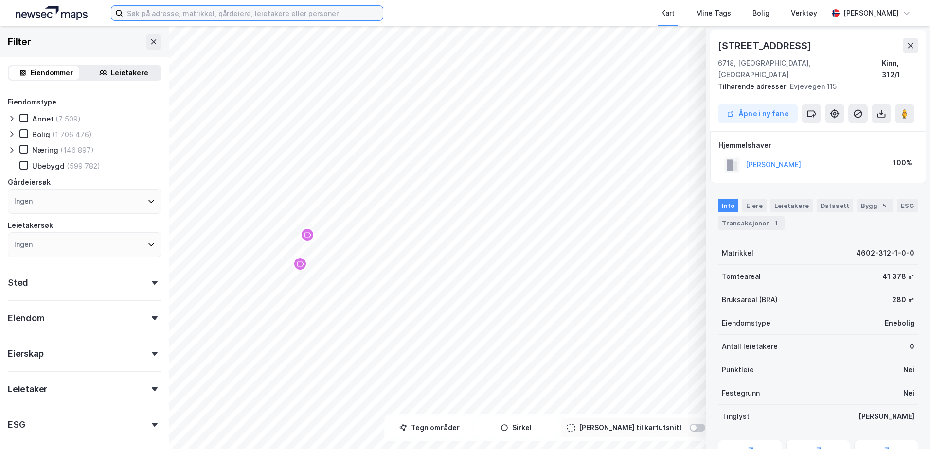
click at [174, 13] on input at bounding box center [253, 13] width 260 height 15
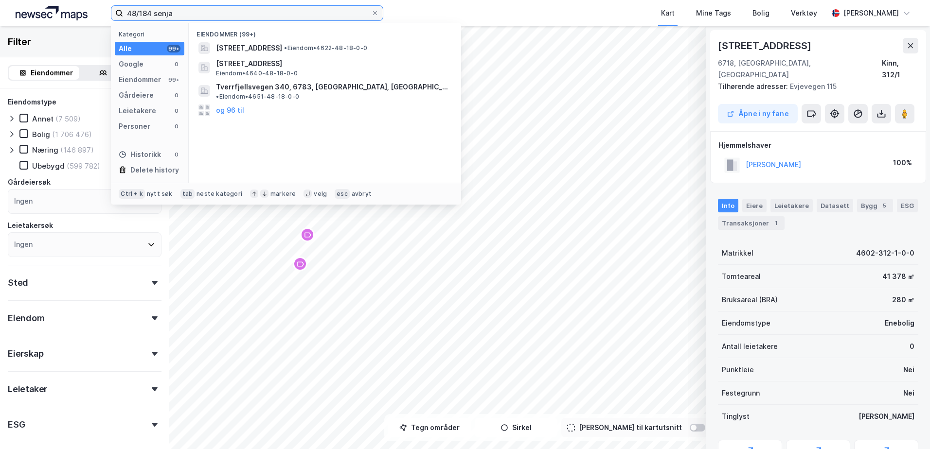
type input "48/184 senja"
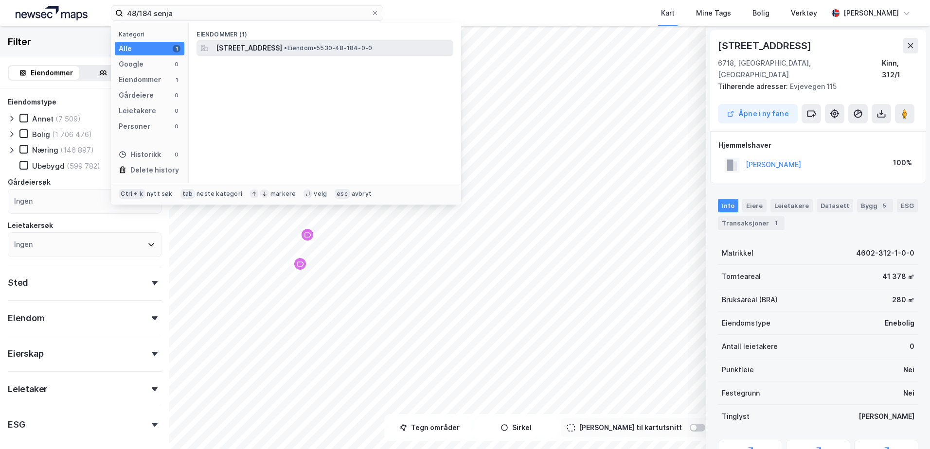
click at [270, 40] on div "Ferroveien 85, 9308, FINNSNES, SENJA • Eiendom • 5530-48-184-0-0" at bounding box center [325, 48] width 257 height 16
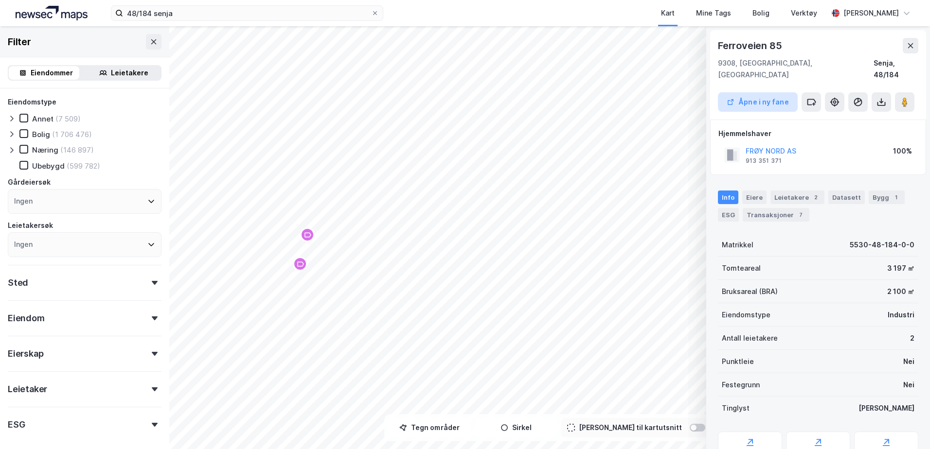
click at [757, 92] on button "Åpne i ny fane" at bounding box center [758, 101] width 80 height 19
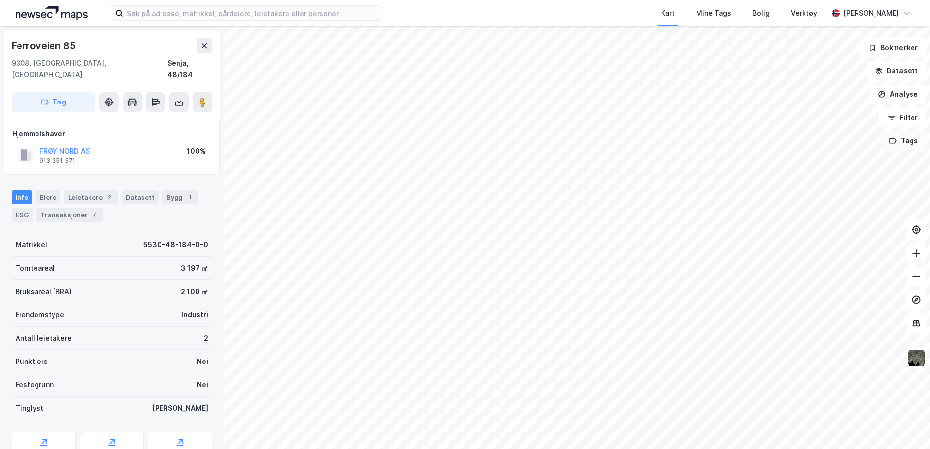
click at [896, 143] on icon "button" at bounding box center [893, 141] width 8 height 8
click at [901, 142] on button "Tags" at bounding box center [903, 140] width 45 height 19
click at [900, 72] on button "Datasett" at bounding box center [896, 70] width 59 height 19
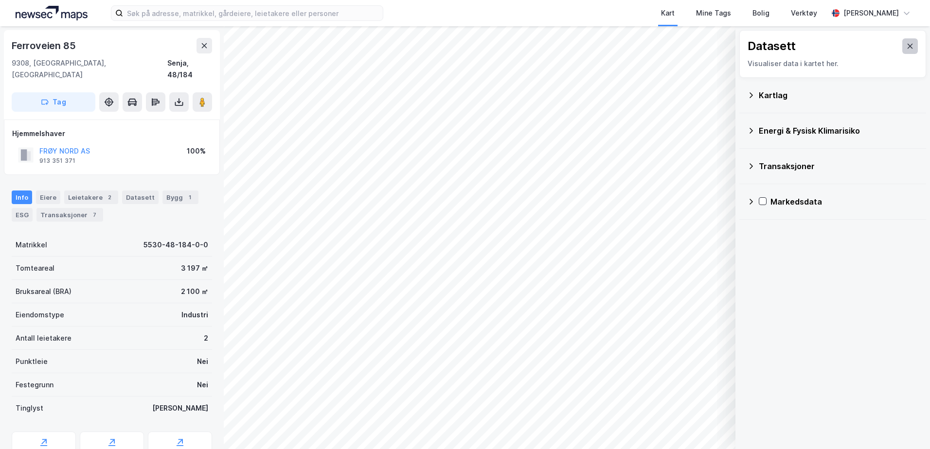
click at [905, 50] on button at bounding box center [910, 46] width 16 height 16
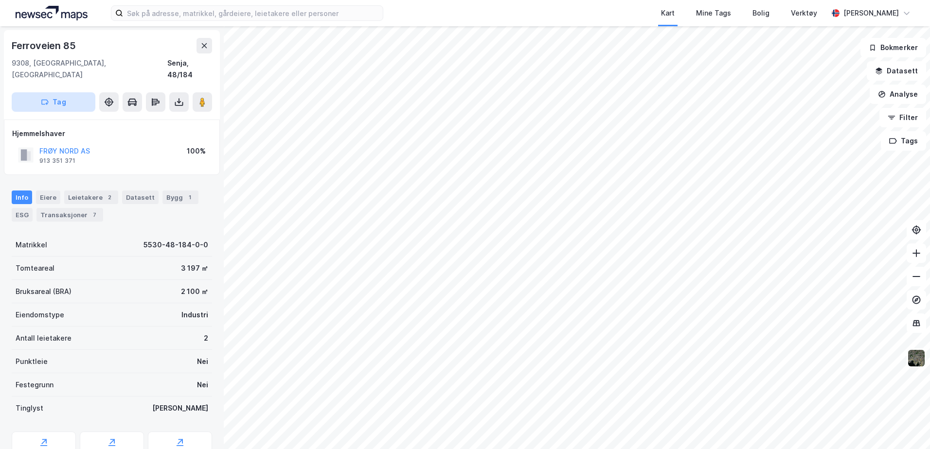
click at [60, 92] on button "Tag" at bounding box center [54, 101] width 84 height 19
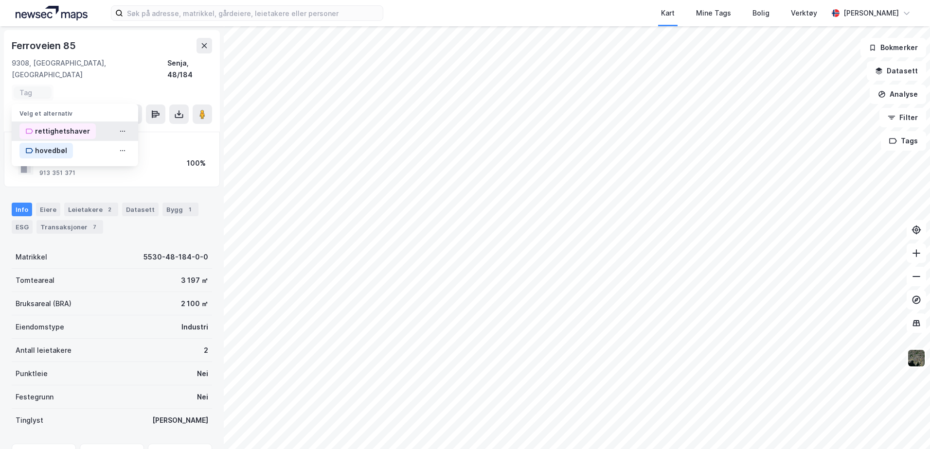
click at [64, 125] on div "rettighetshaver" at bounding box center [62, 131] width 55 height 12
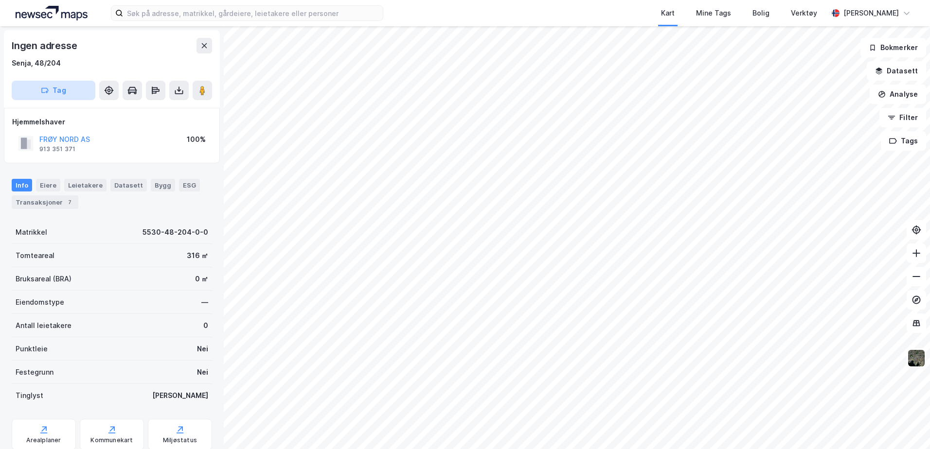
click at [59, 90] on button "Tag" at bounding box center [54, 90] width 84 height 19
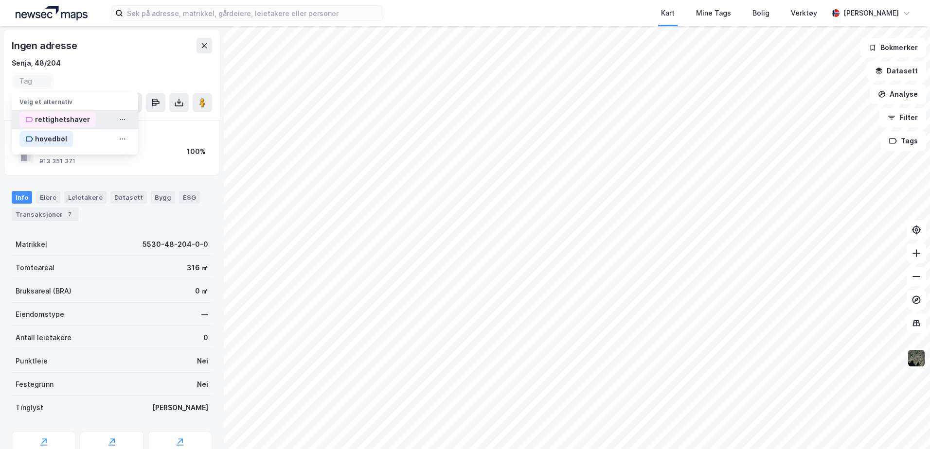
click at [65, 121] on div "rettighetshaver" at bounding box center [62, 120] width 55 height 12
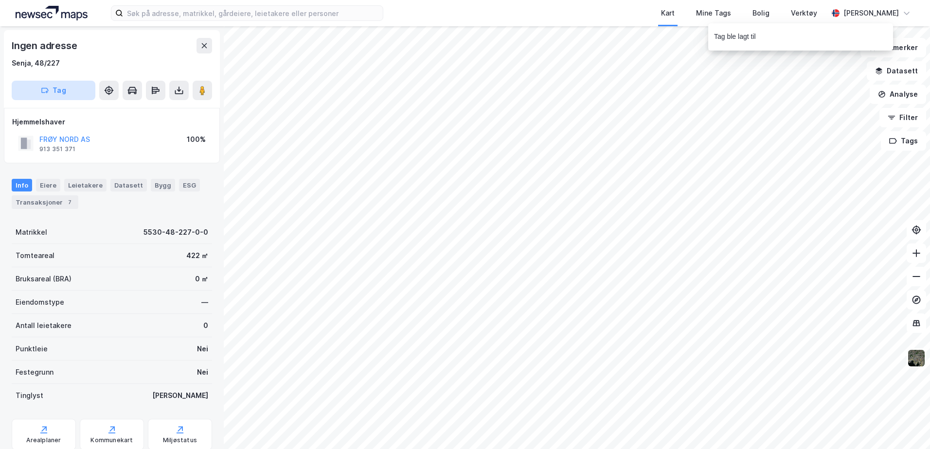
click at [65, 98] on button "Tag" at bounding box center [54, 90] width 84 height 19
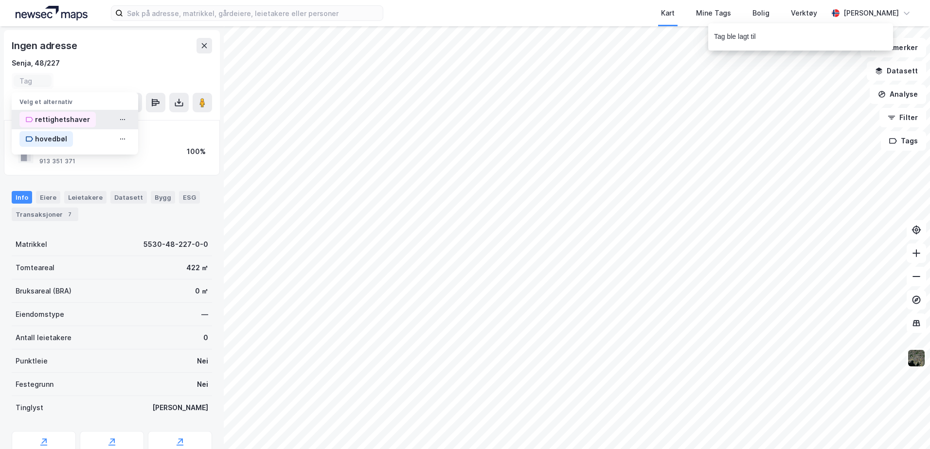
click at [79, 123] on div "rettighetshaver" at bounding box center [62, 120] width 55 height 12
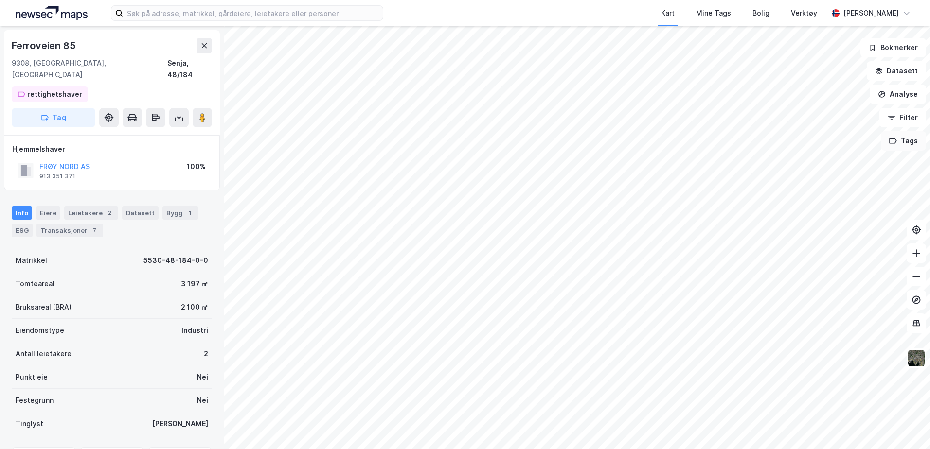
click at [893, 140] on icon "button" at bounding box center [893, 141] width 8 height 8
click at [863, 171] on div "rettighetshaver ( 7 )" at bounding box center [799, 166] width 139 height 19
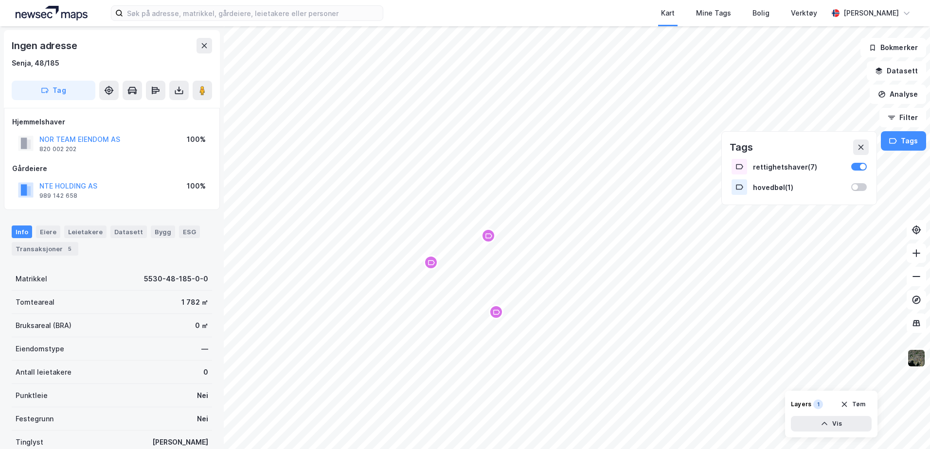
click at [501, 316] on div "Map marker" at bounding box center [496, 312] width 15 height 15
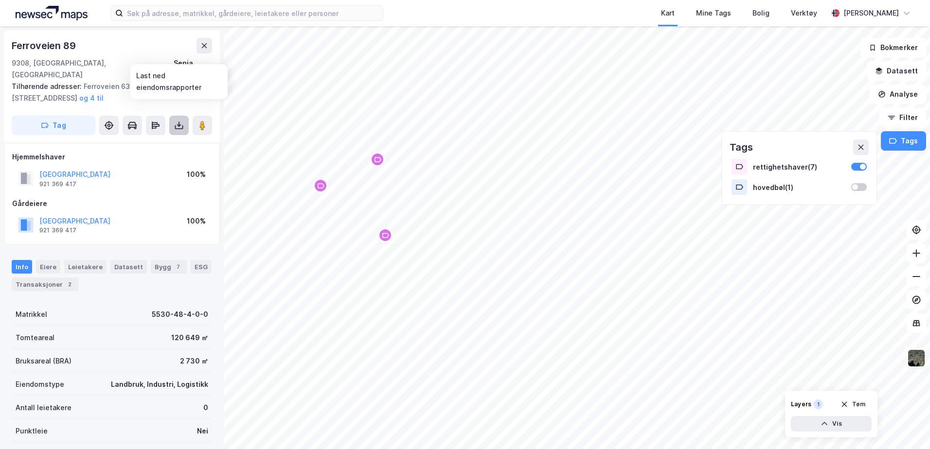
click at [175, 125] on icon at bounding box center [179, 127] width 8 height 4
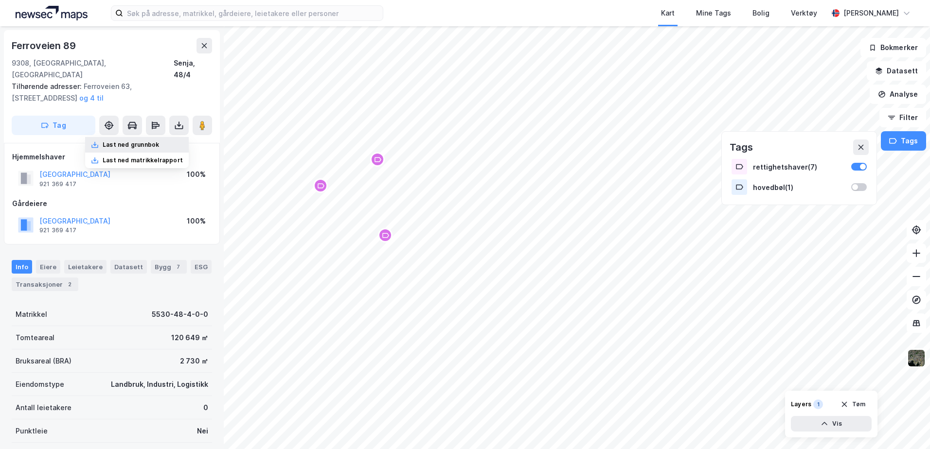
click at [166, 137] on div "Last ned grunnbok" at bounding box center [137, 145] width 104 height 16
